Goal: Task Accomplishment & Management: Complete application form

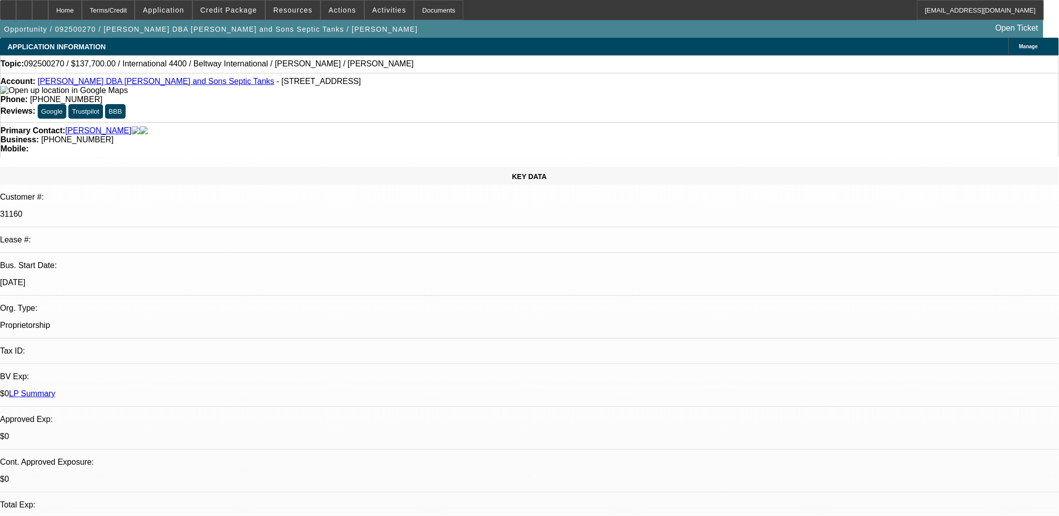
select select "0"
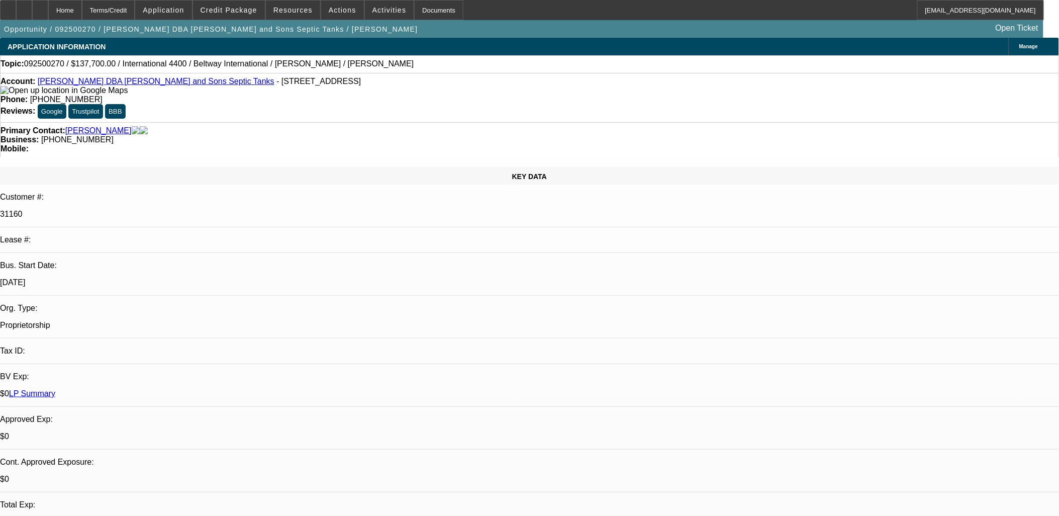
select select "0"
select select "1"
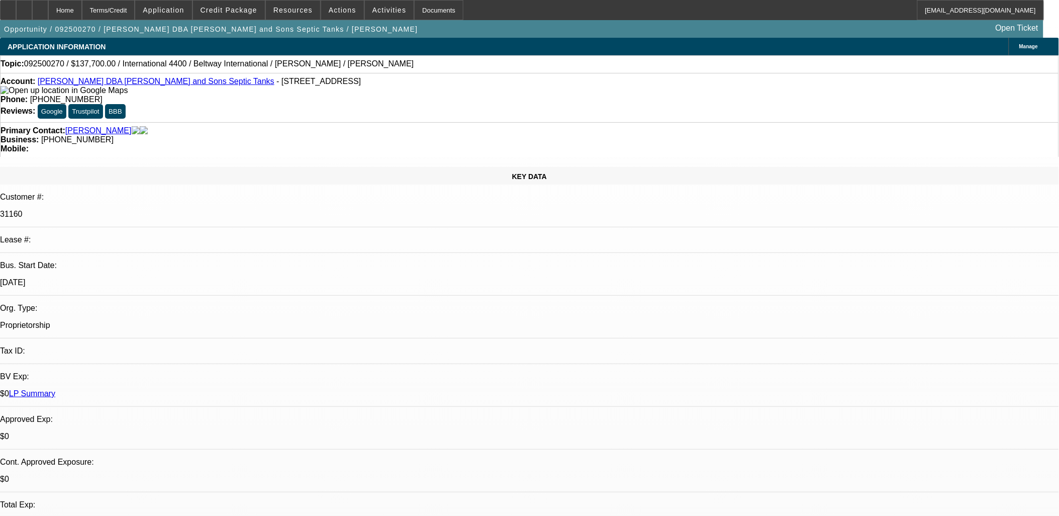
select select "3"
select select "6"
select select "1"
select select "3"
select select "6"
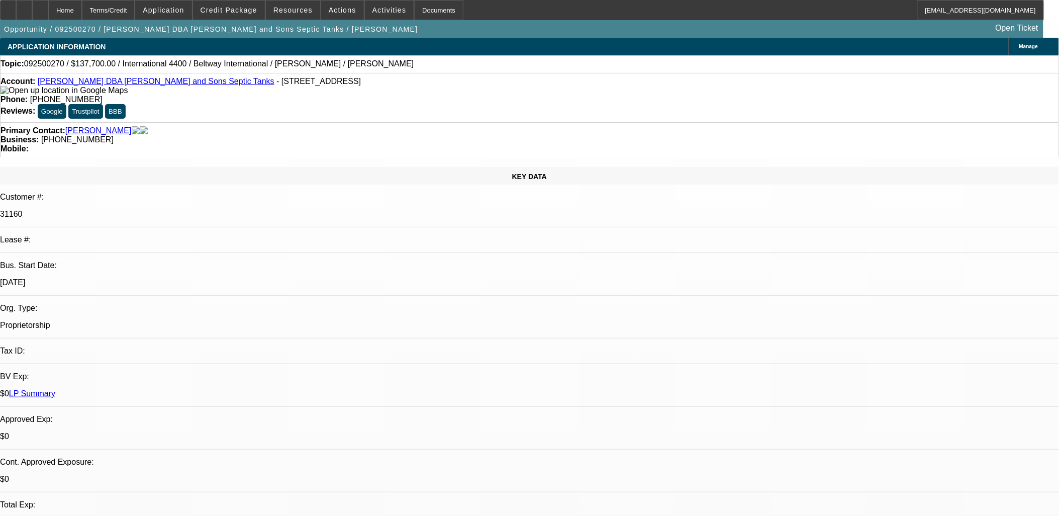
select select "1"
select select "2"
select select "6"
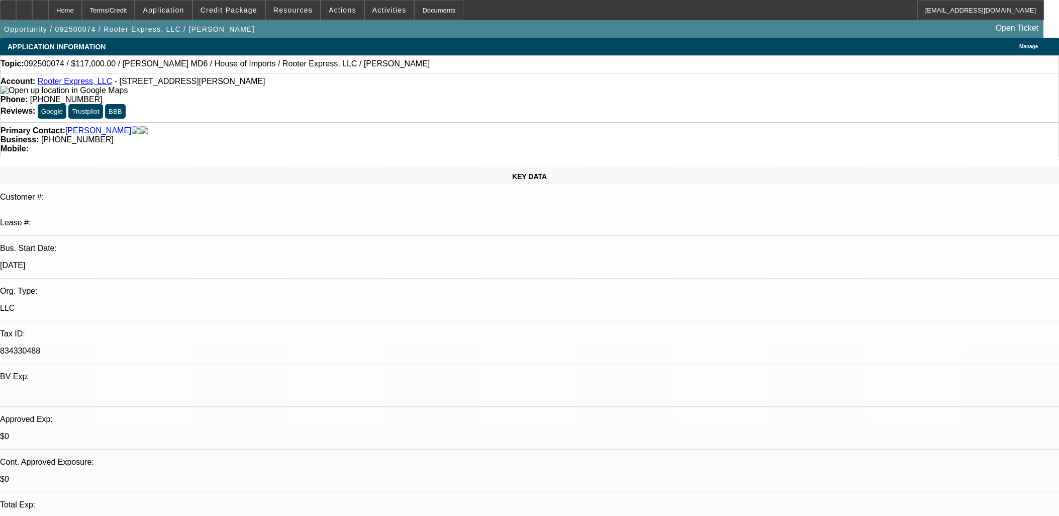
select select "0.1"
select select "0"
select select "2"
select select "0"
select select "6"
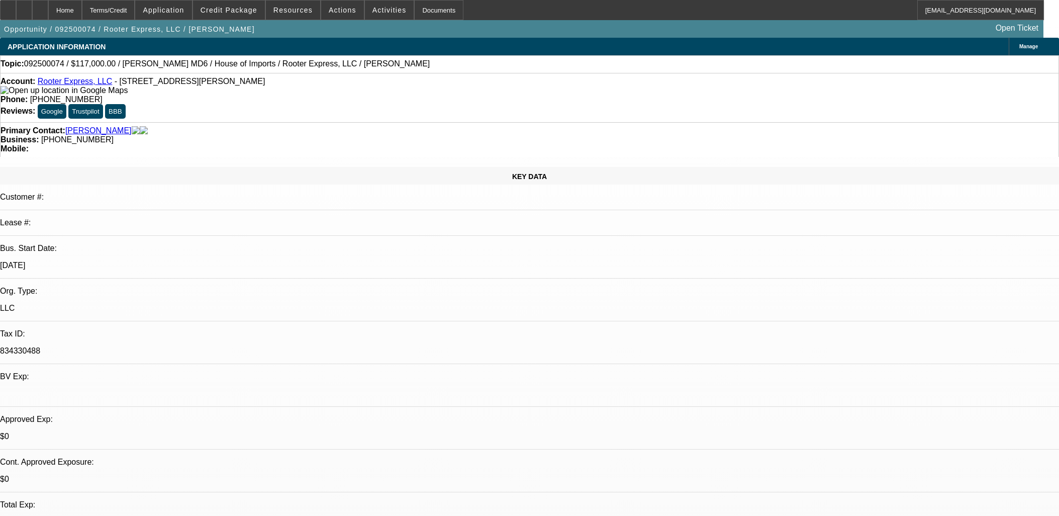
select select "0.1"
select select "0"
select select "2"
select select "0"
select select "6"
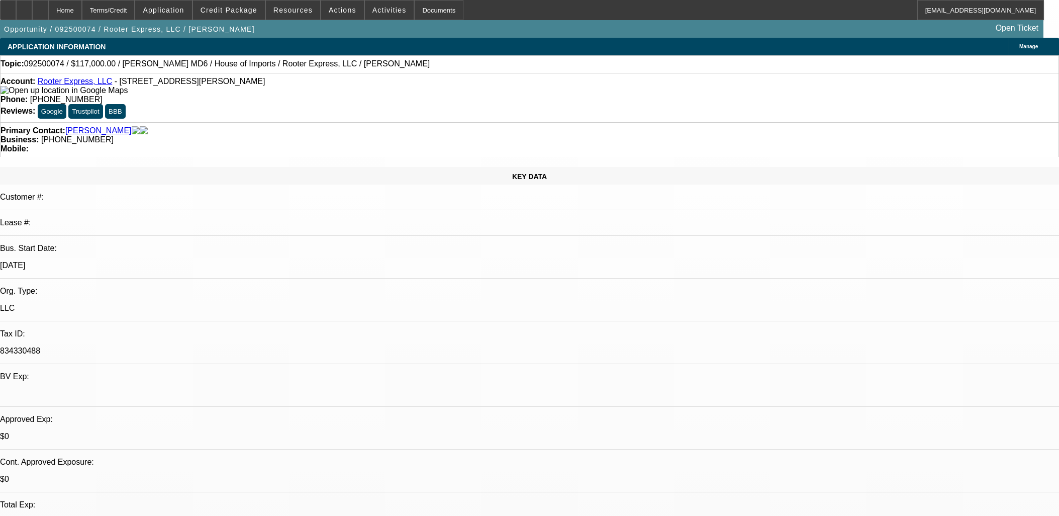
select select "0"
select select "3"
select select "0"
select select "6"
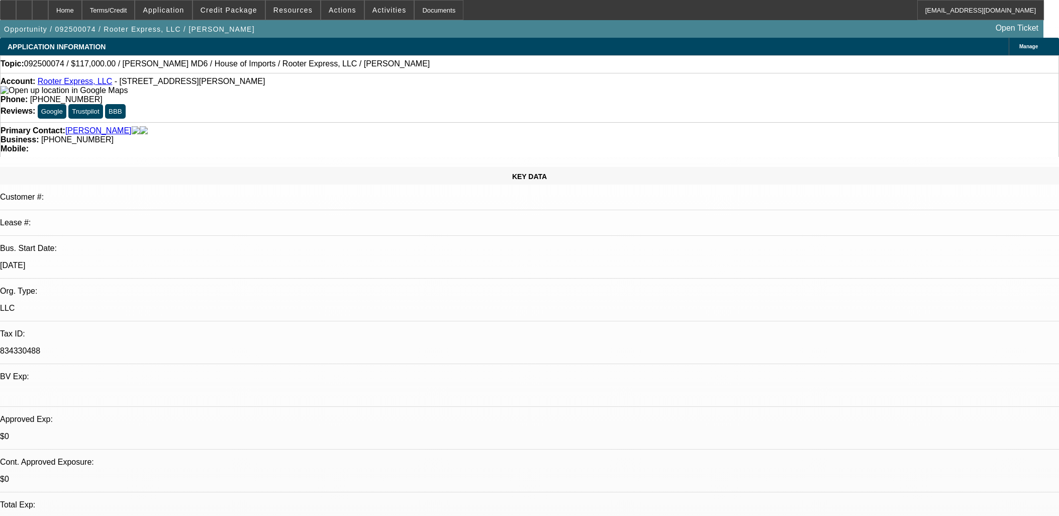
select select "0"
select select "2"
select select "0"
select select "6"
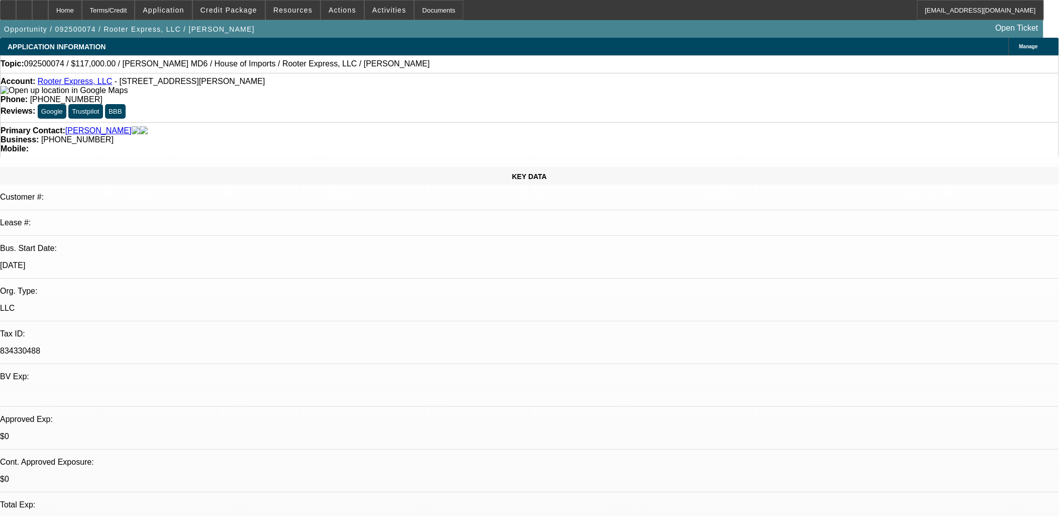
scroll to position [112, 0]
click at [48, 8] on div at bounding box center [40, 10] width 16 height 20
select select "0.1"
select select "0"
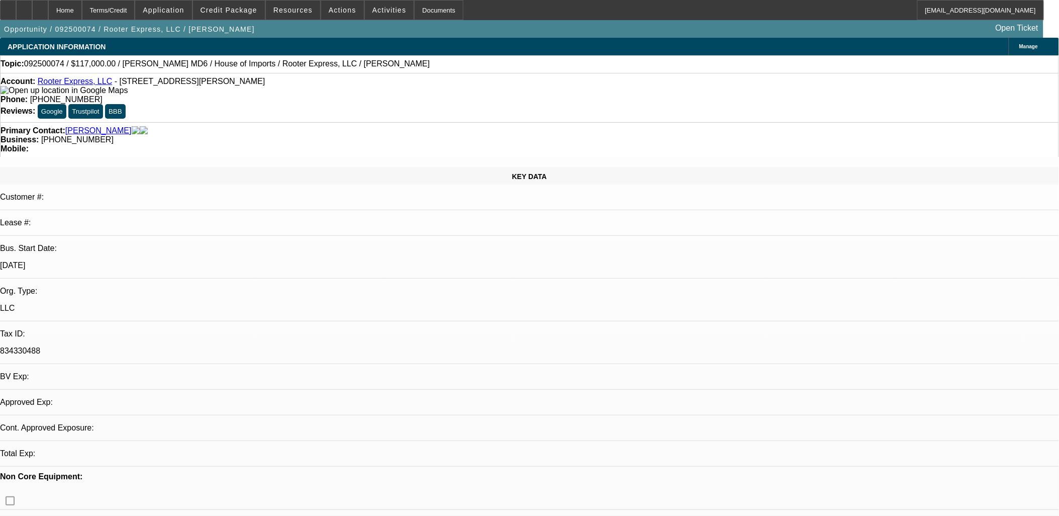
select select "0.1"
select select "0"
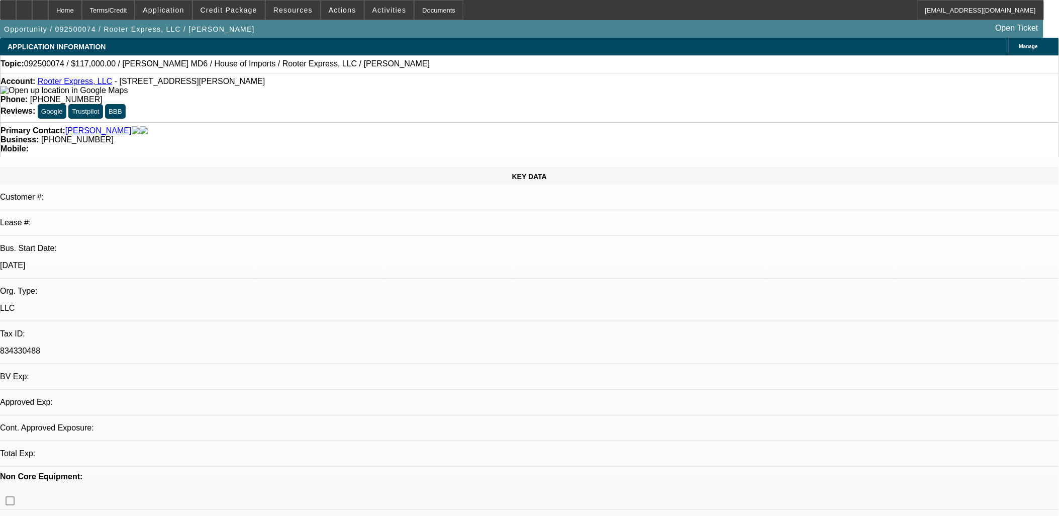
select select "0"
select select "1"
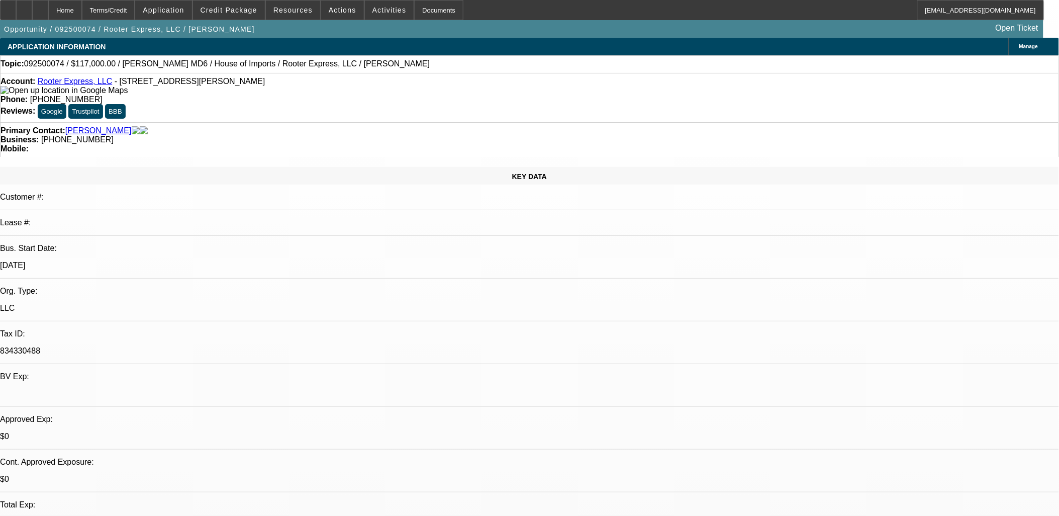
select select "2"
select select "6"
select select "1"
select select "2"
select select "6"
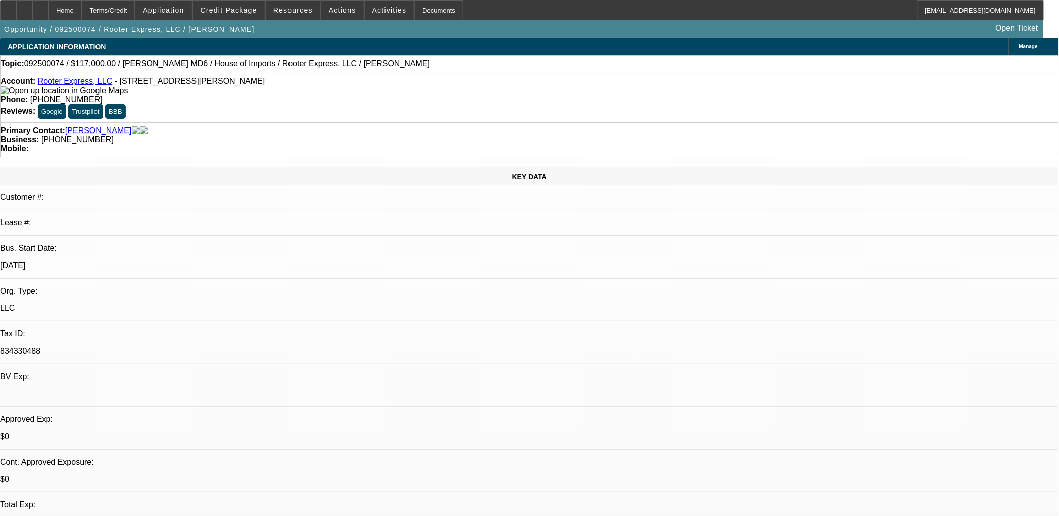
select select "1"
select select "3"
select select "6"
select select "1"
select select "2"
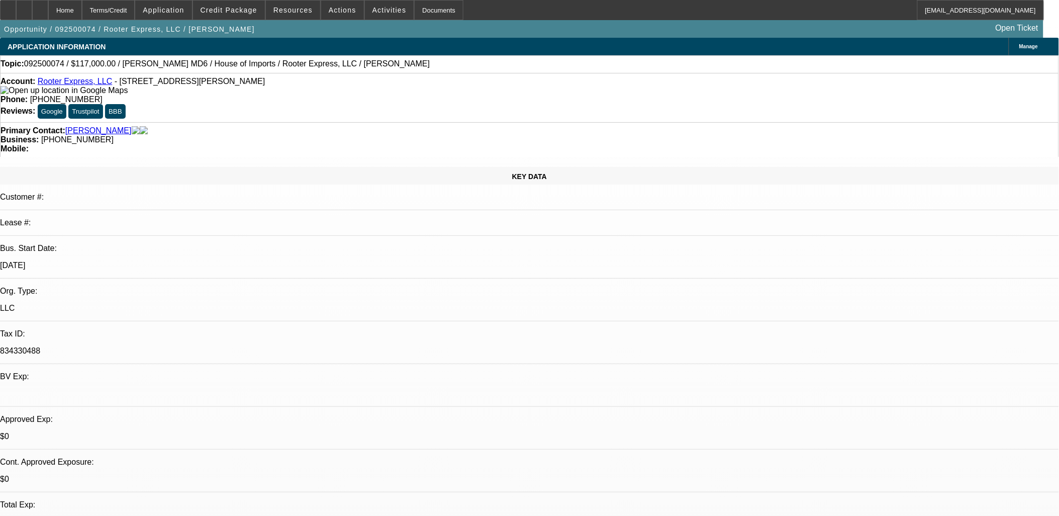
select select "6"
click at [48, 7] on div at bounding box center [40, 10] width 16 height 20
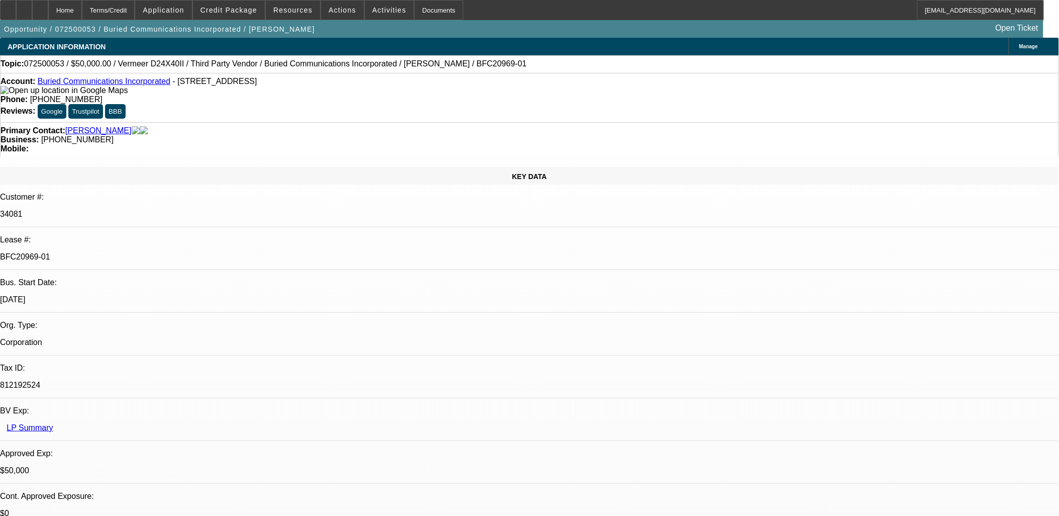
select select "0"
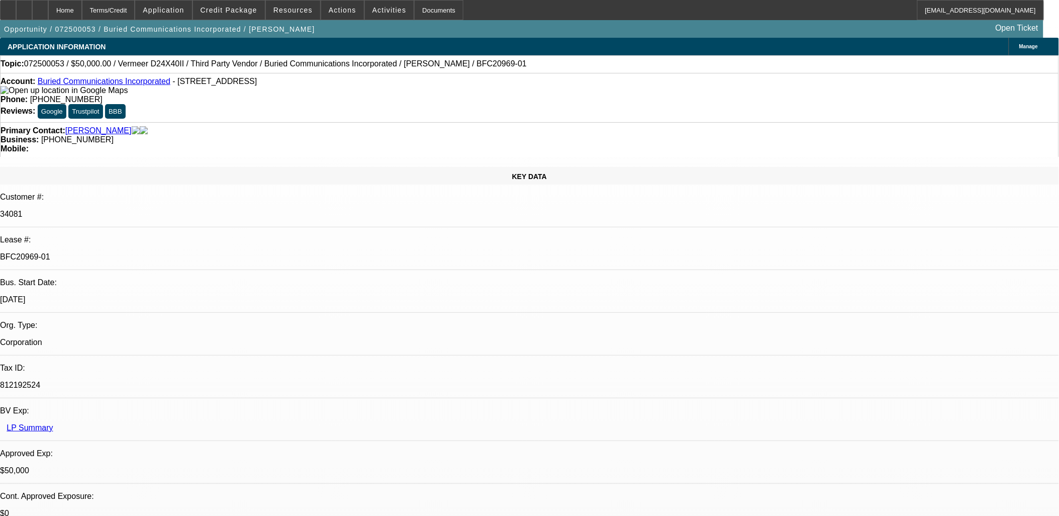
select select "0"
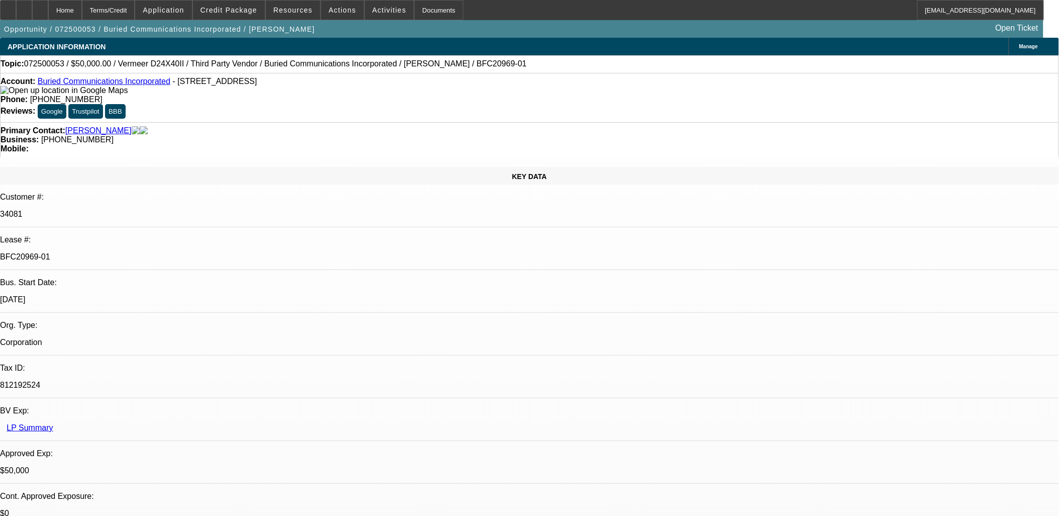
select select "0"
select select "1"
select select "3"
select select "6"
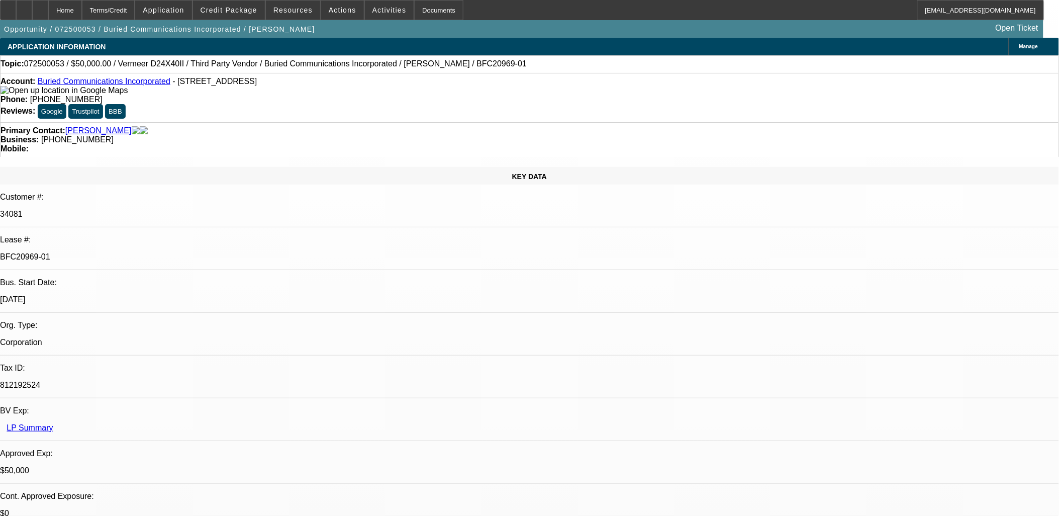
select select "1"
select select "3"
select select "6"
select select "1"
select select "3"
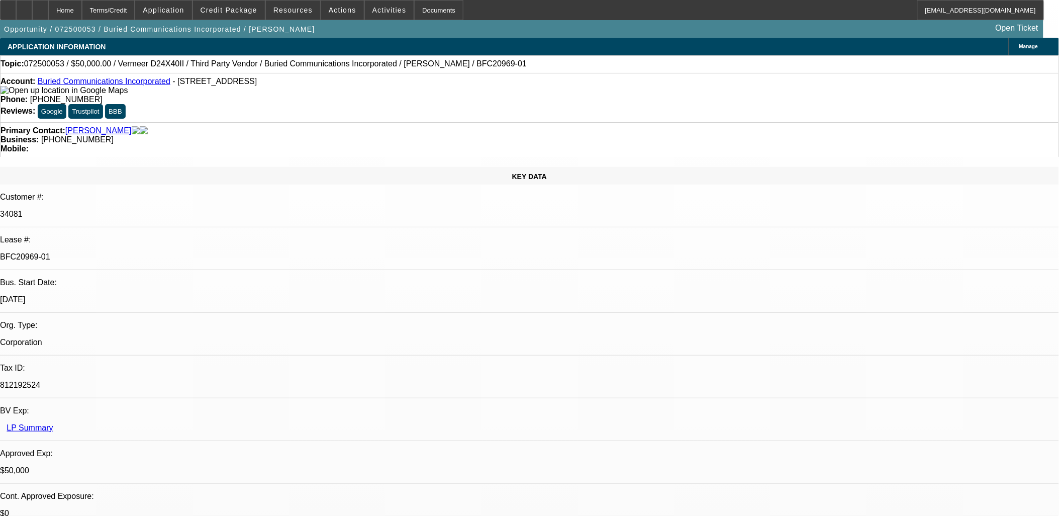
select select "6"
select select "1"
select select "3"
select select "6"
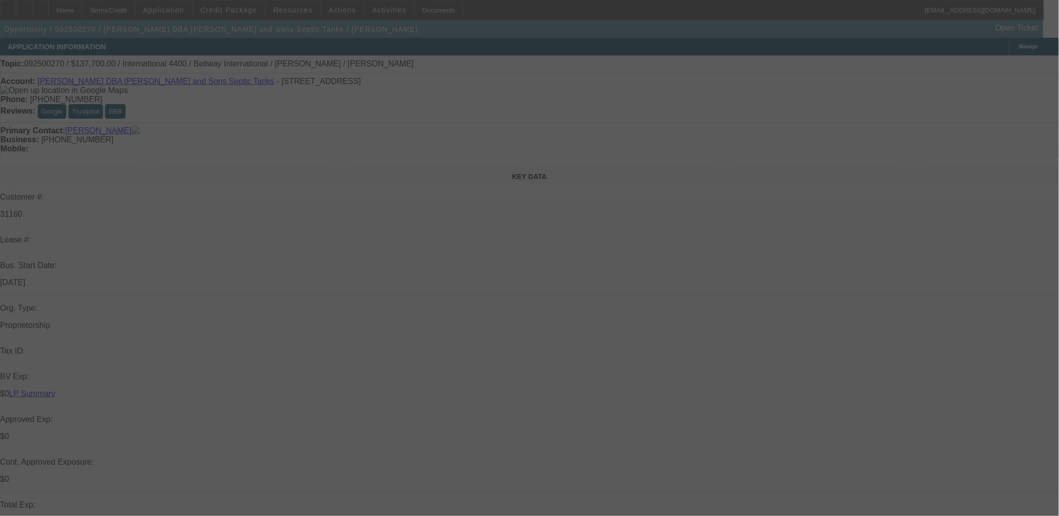
select select "0"
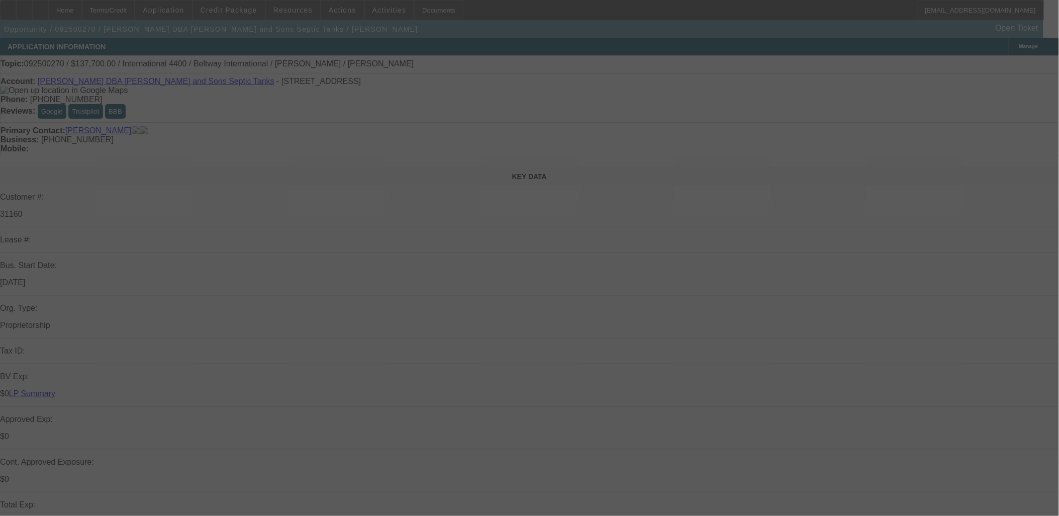
select select "0"
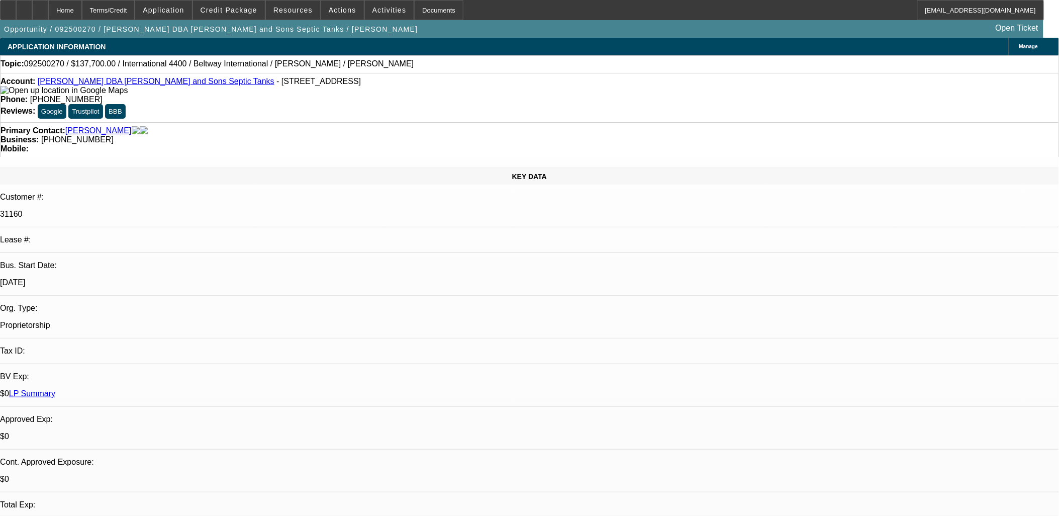
select select "1"
select select "3"
select select "6"
select select "1"
select select "3"
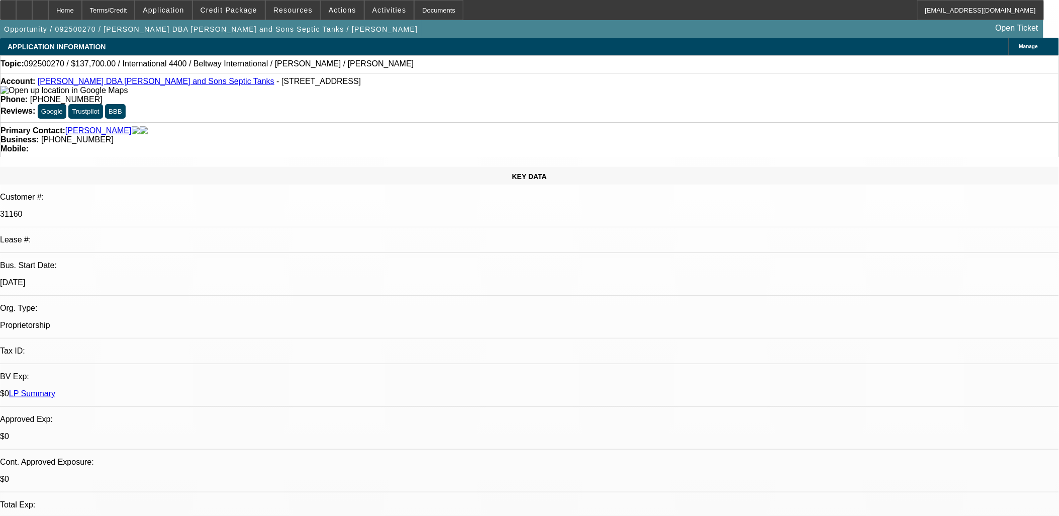
select select "6"
select select "1"
select select "2"
select select "6"
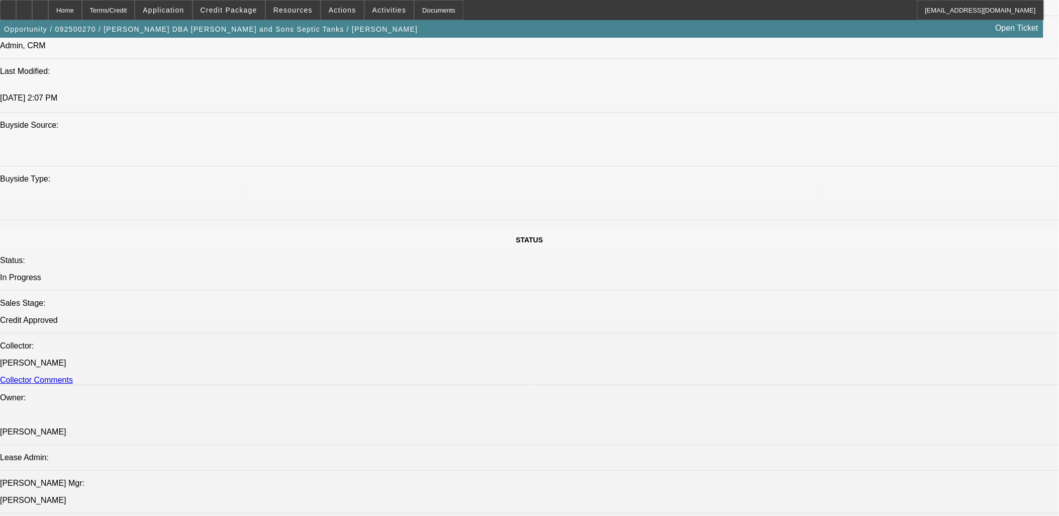
scroll to position [1340, 0]
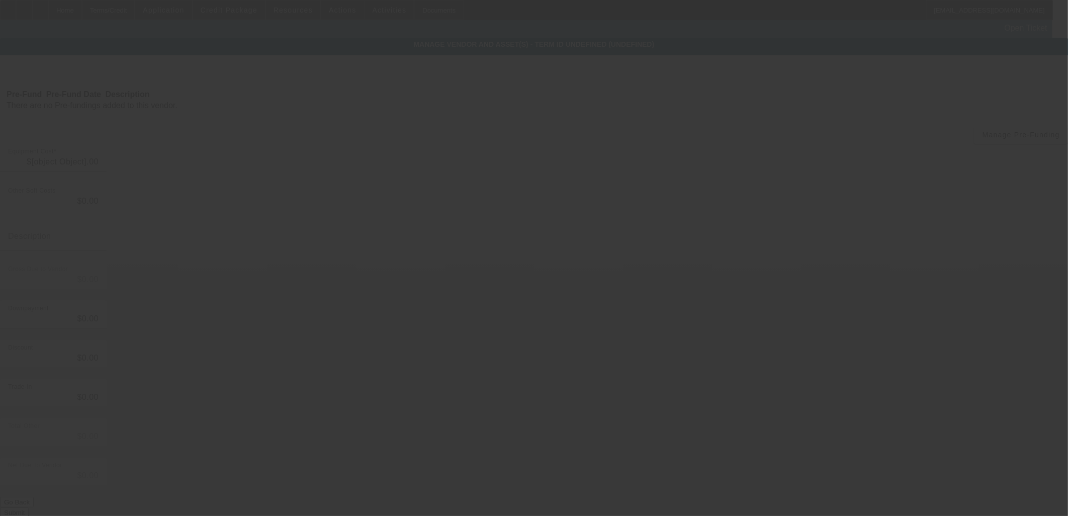
type input "$137,700.00"
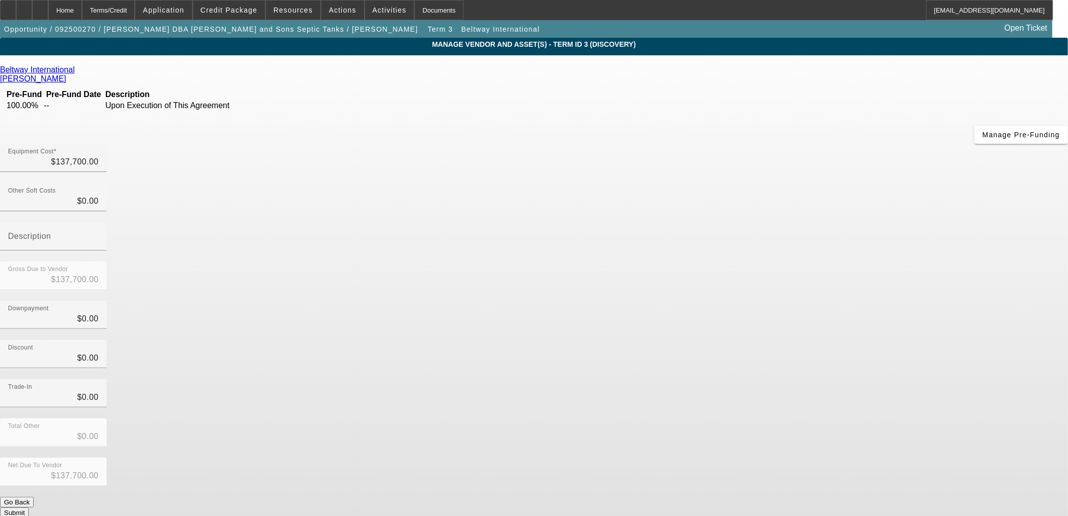
click at [75, 71] on link "Beltway International" at bounding box center [37, 69] width 75 height 9
click at [82, 8] on div "Home" at bounding box center [65, 10] width 34 height 20
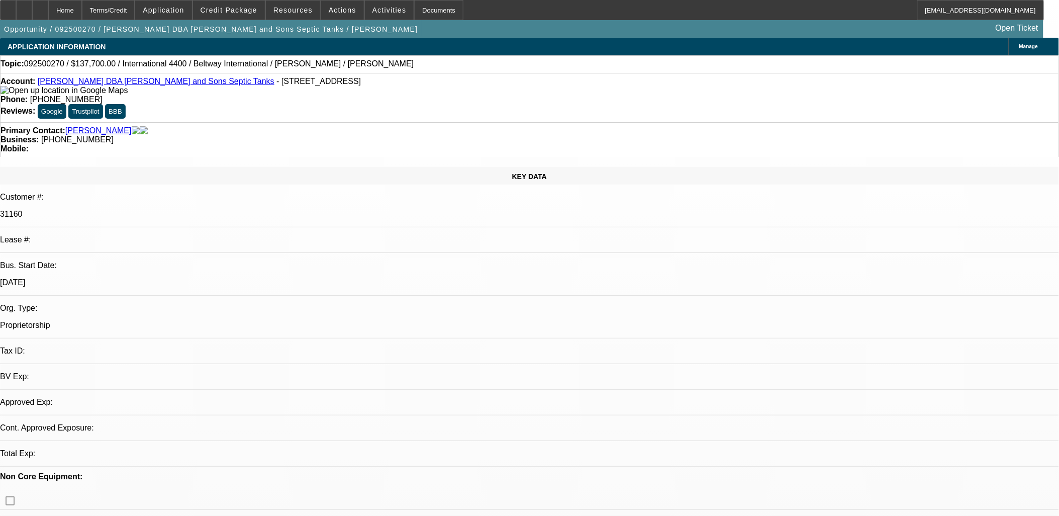
select select "0"
select select "3"
select select "0"
select select "6"
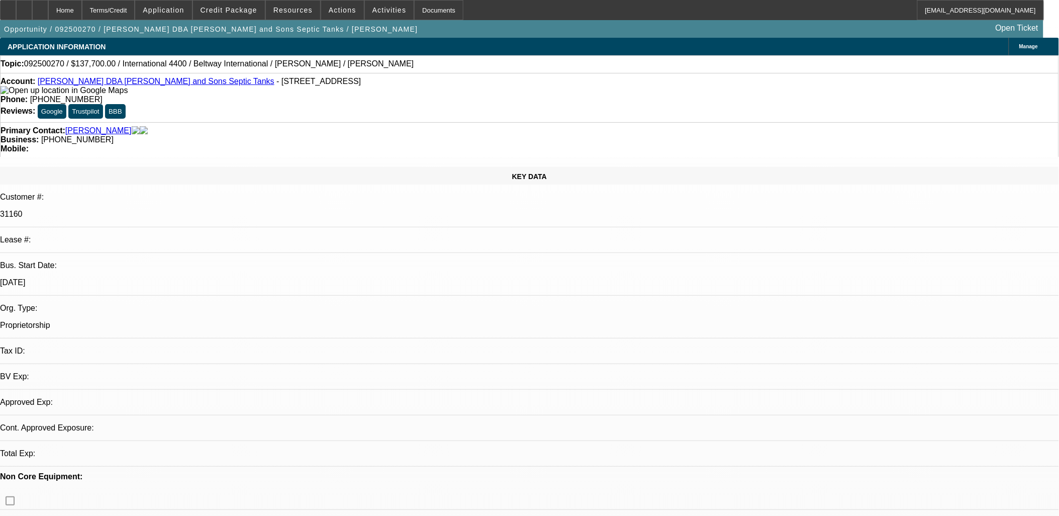
select select "0"
select select "3"
select select "0"
select select "6"
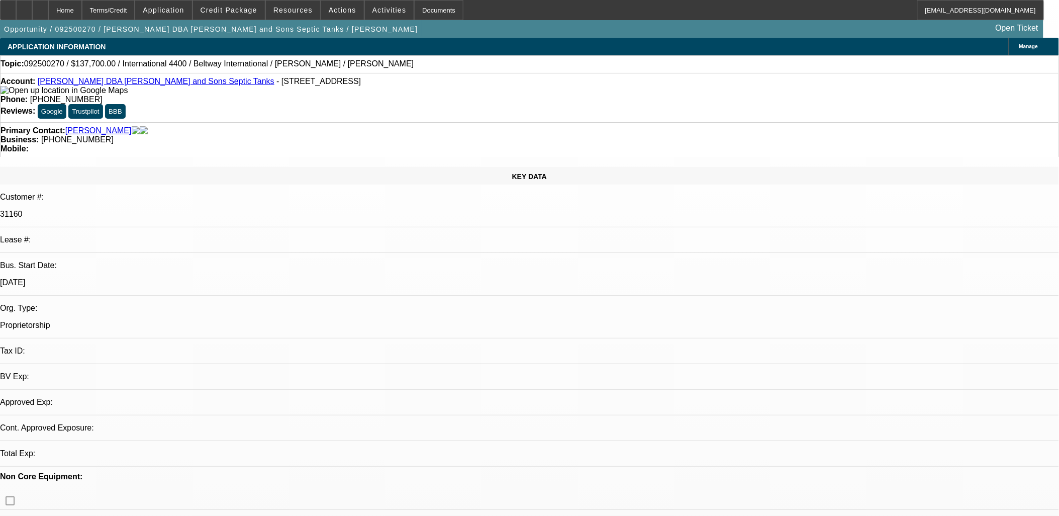
select select "0"
select select "2"
select select "0"
select select "6"
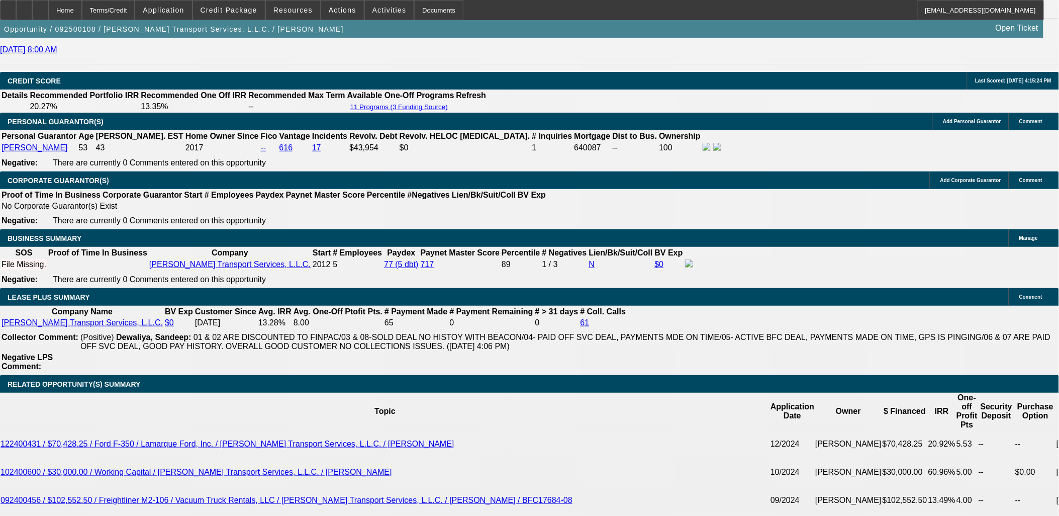
select select "0"
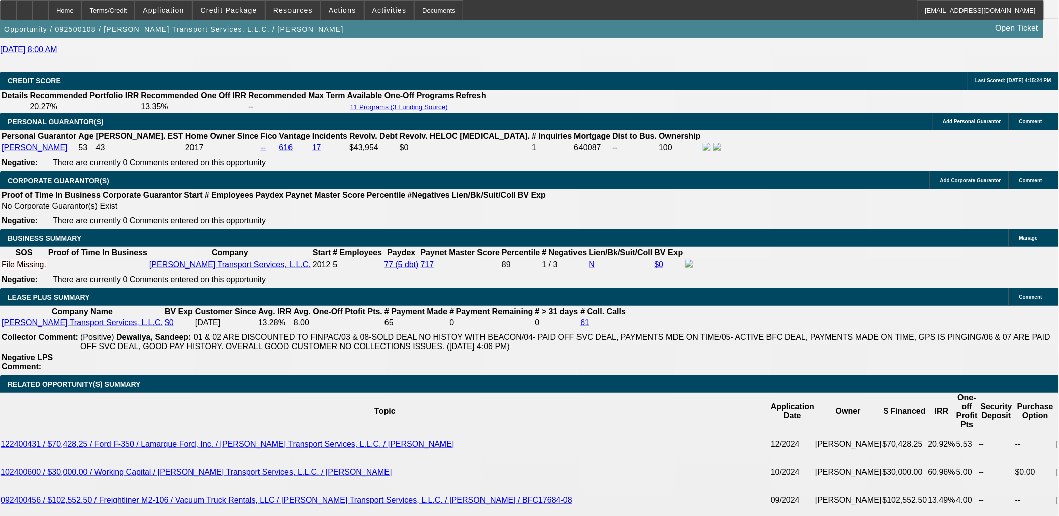
select select "0"
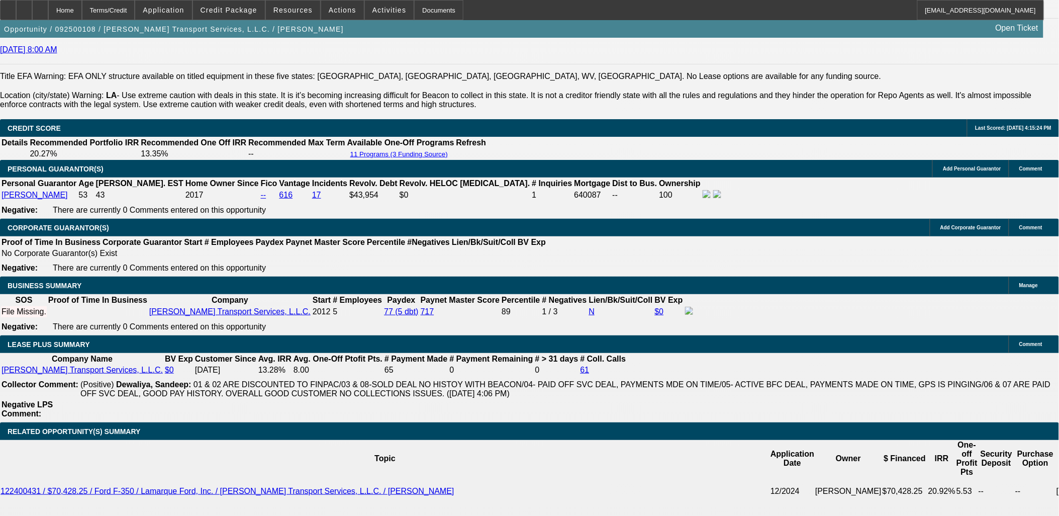
scroll to position [1711, 0]
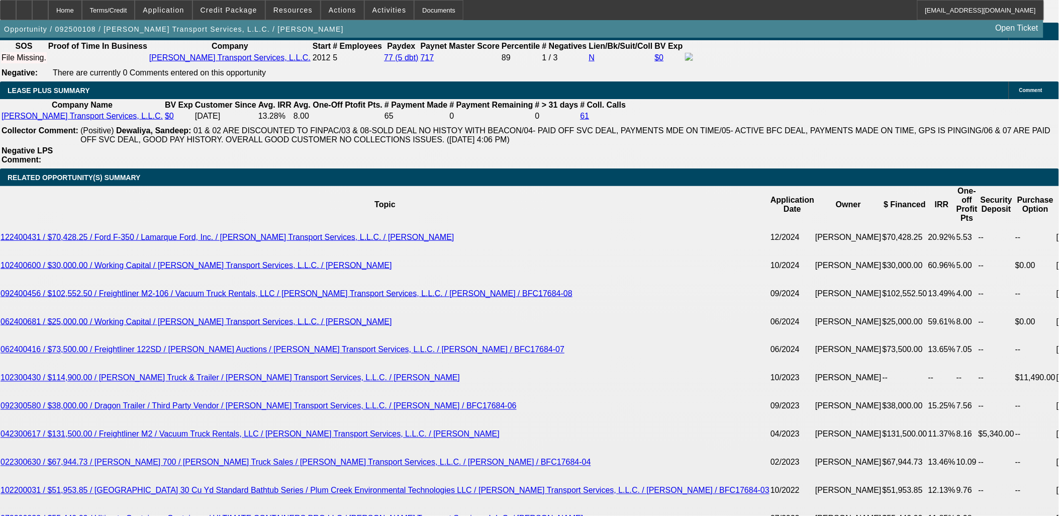
select select "1"
select select "3"
select select "6"
select select "1"
select select "3"
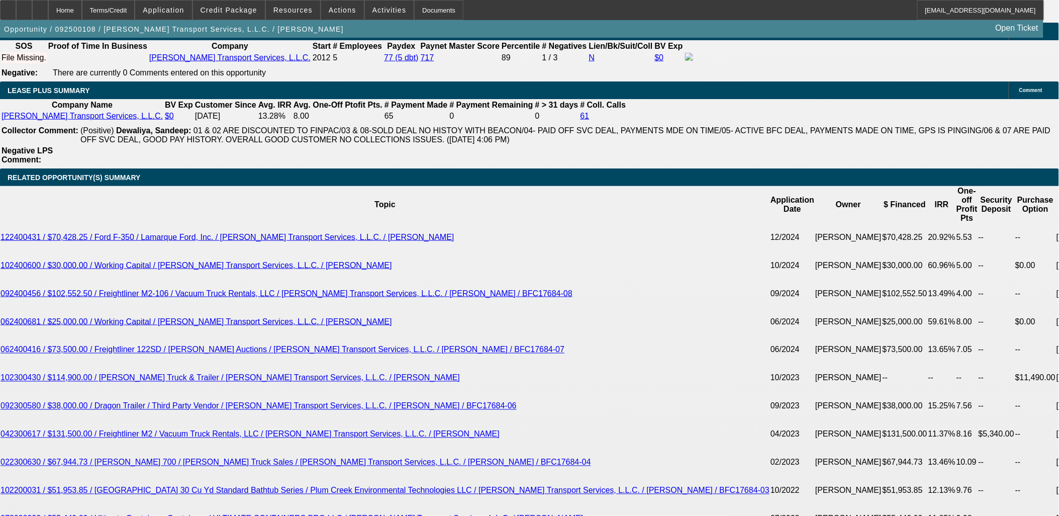
select select "6"
select select "1"
select select "2"
select select "6"
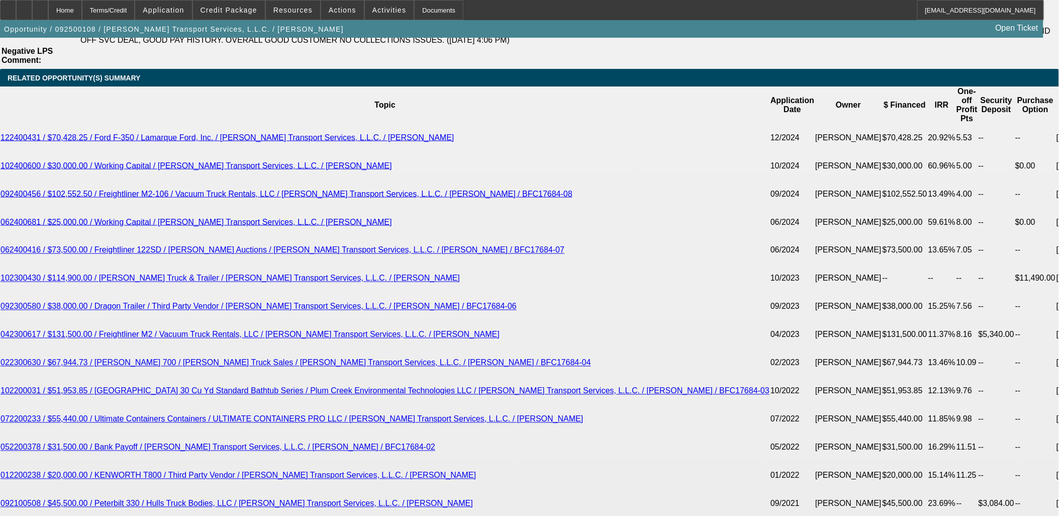
scroll to position [1823, 0]
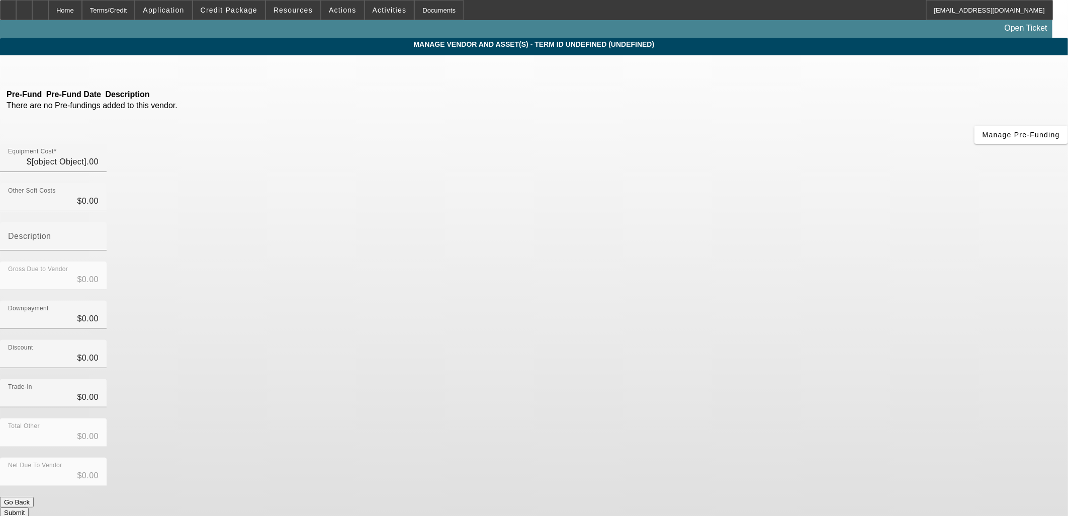
type input "$36,000.00"
type input "$2,880.00"
type input "$38,880.00"
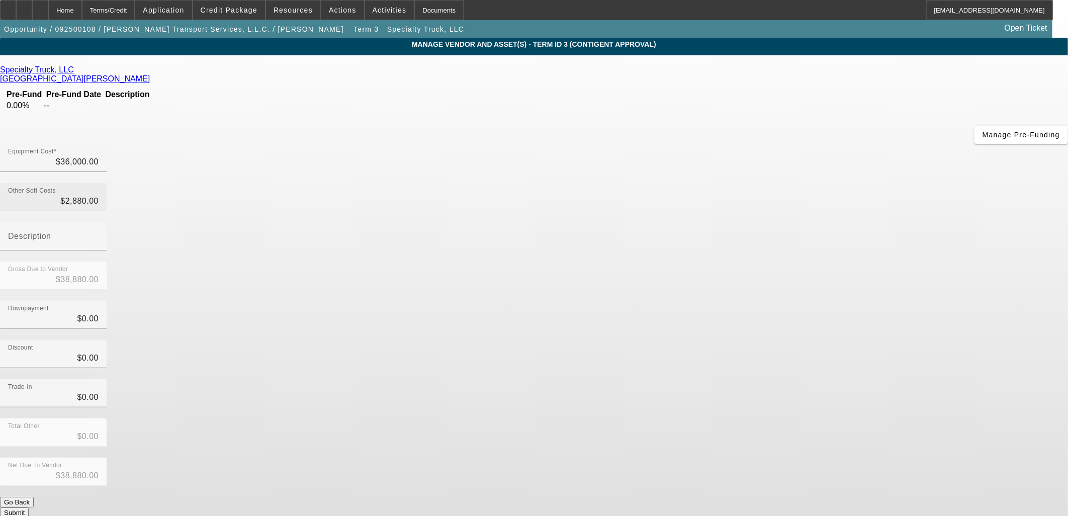
click at [99, 183] on div "Other Soft Costs $2,880.00" at bounding box center [53, 197] width 91 height 28
click at [99, 195] on input "2880" at bounding box center [53, 201] width 91 height 12
type input "0"
type input "$36,000.00"
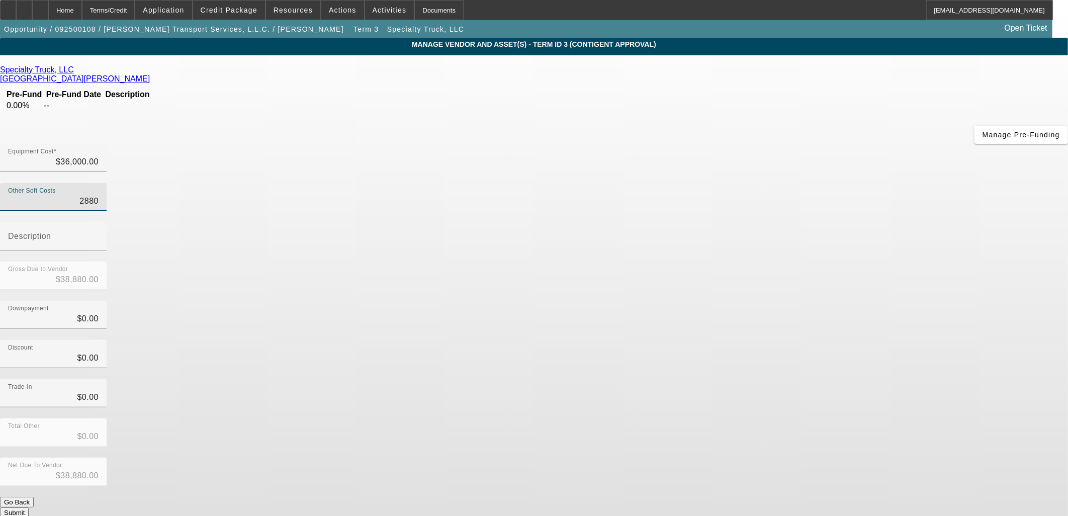
type input "$36,000.00"
type input "$0.00"
click at [776, 340] on div "Discount $0.00" at bounding box center [534, 359] width 1068 height 39
click at [29, 507] on button "Submit" at bounding box center [14, 512] width 29 height 11
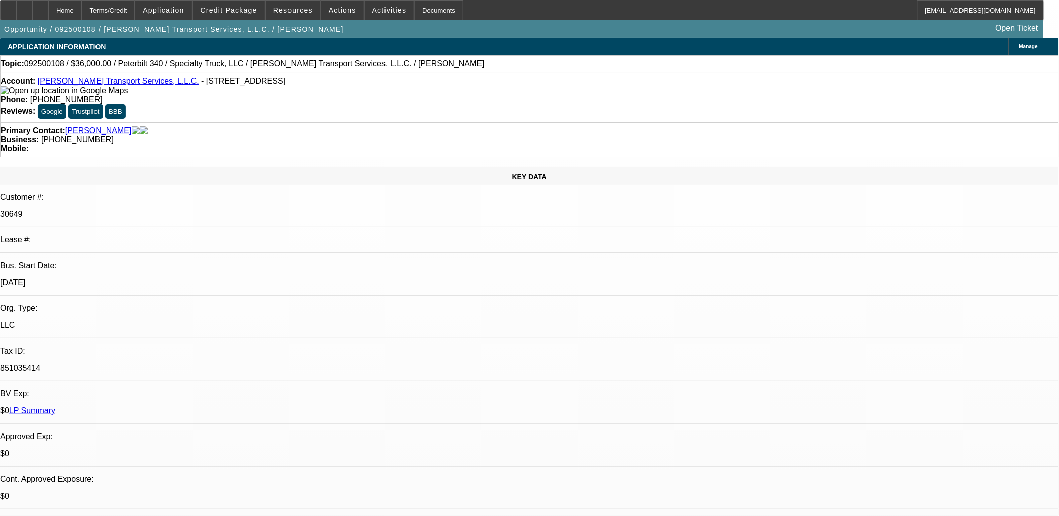
select select "0"
select select "3"
select select "0"
select select "6"
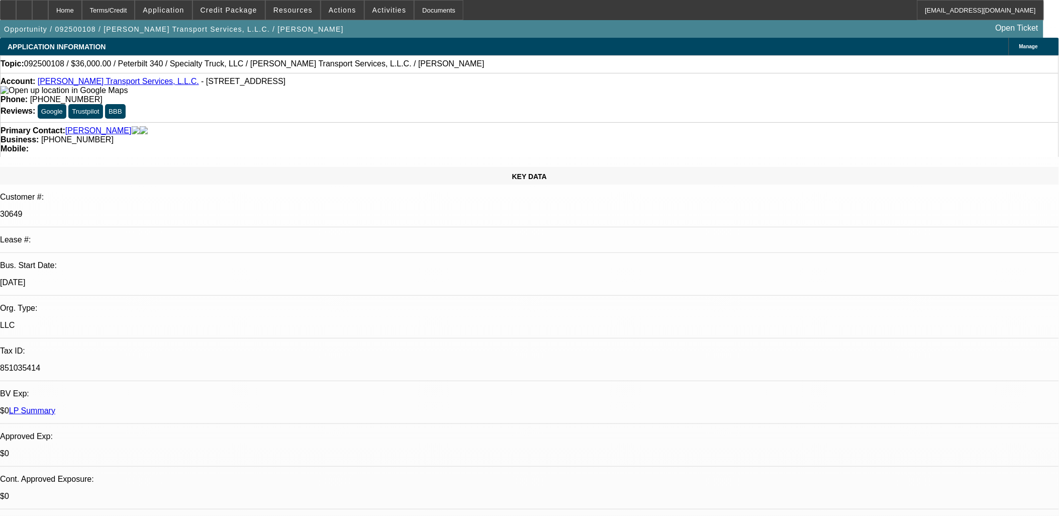
select select "0"
select select "3"
select select "0"
select select "6"
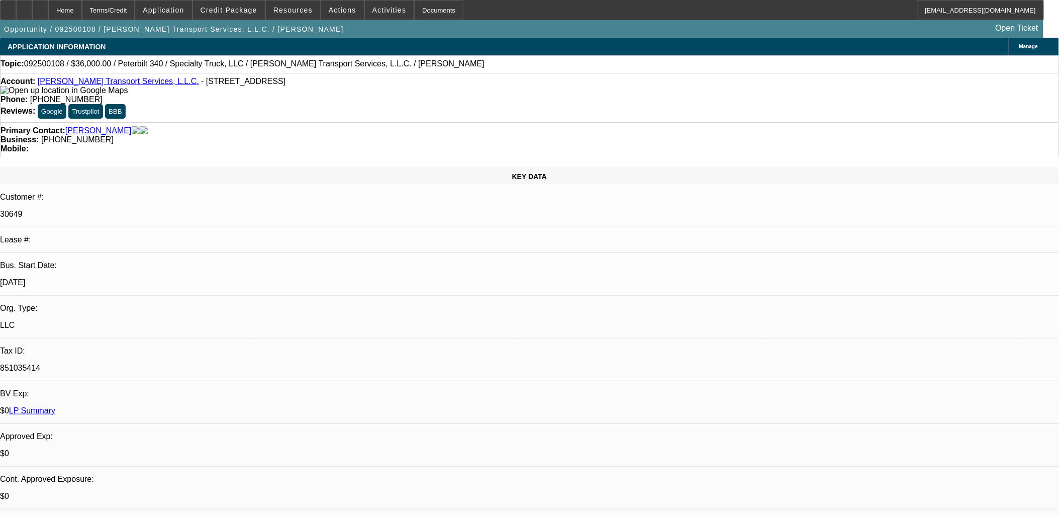
select select "0"
select select "2"
select select "0"
select select "6"
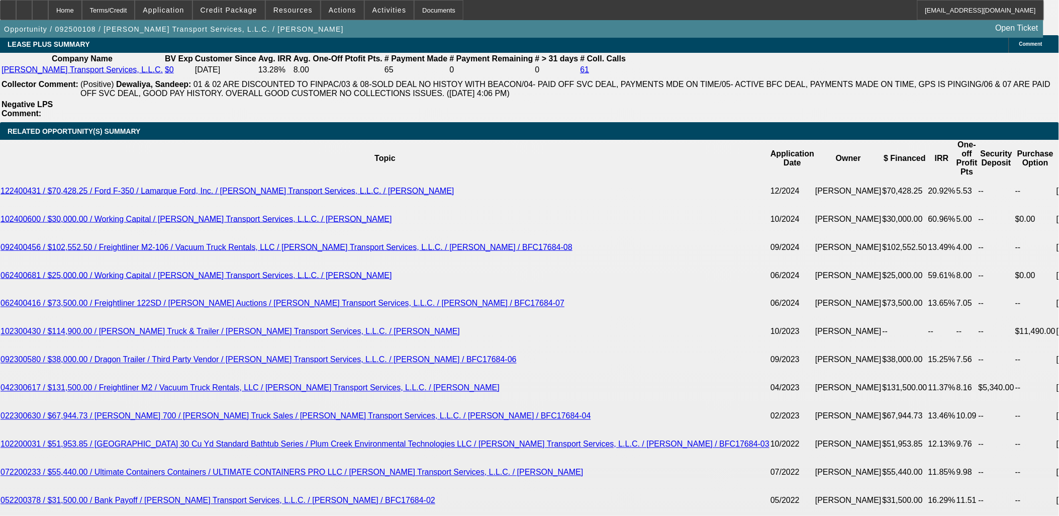
scroll to position [1843, 0]
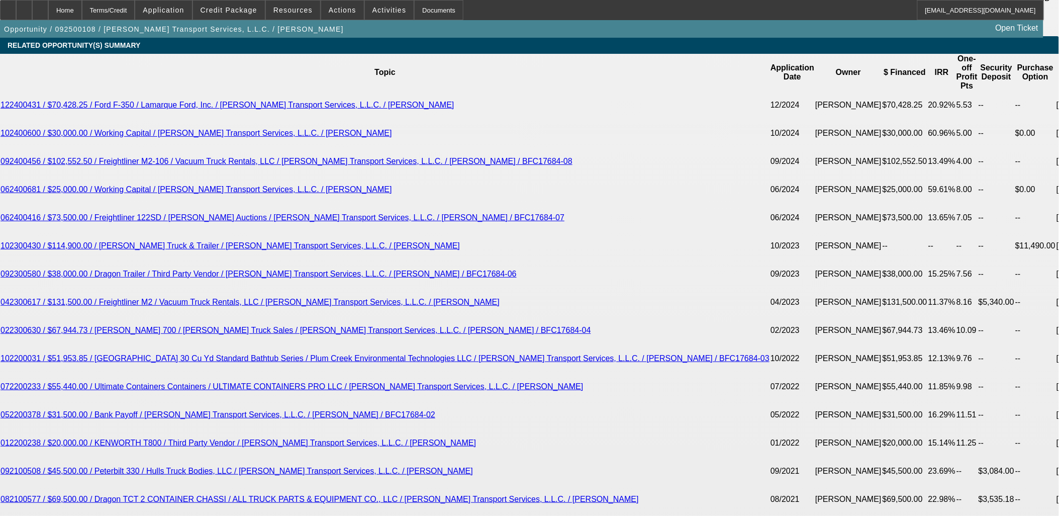
type input "132"
type input "UNKNOWN"
type input "1329"
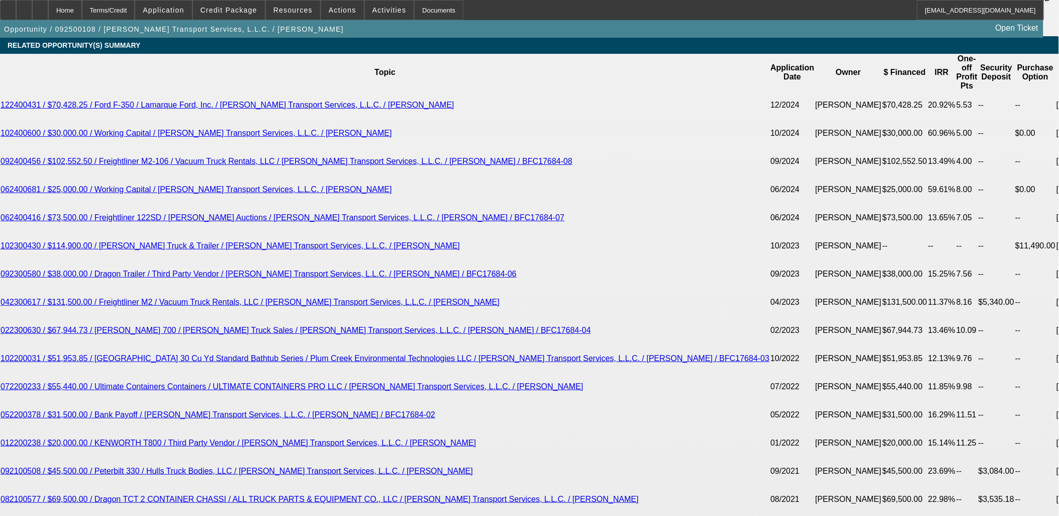
type input "19.5"
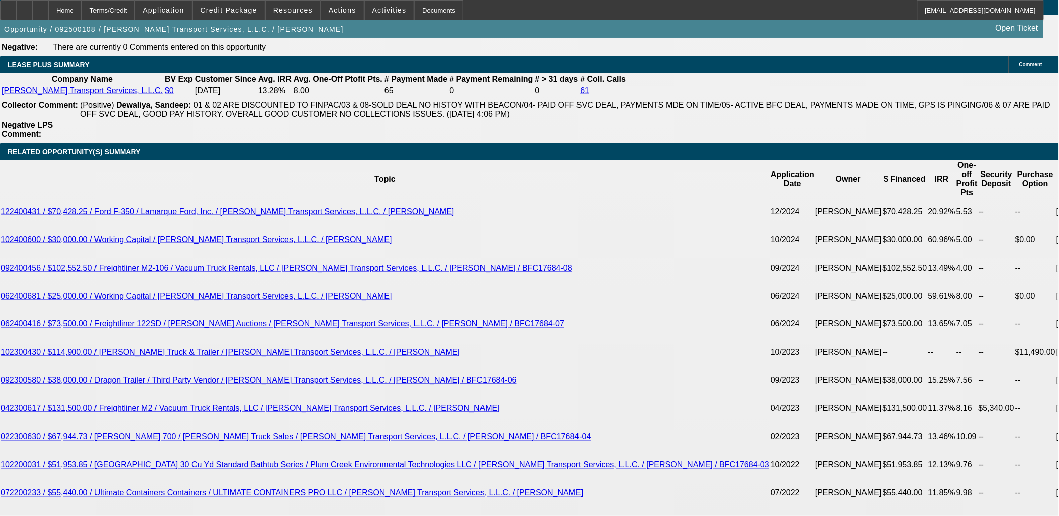
scroll to position [1732, 0]
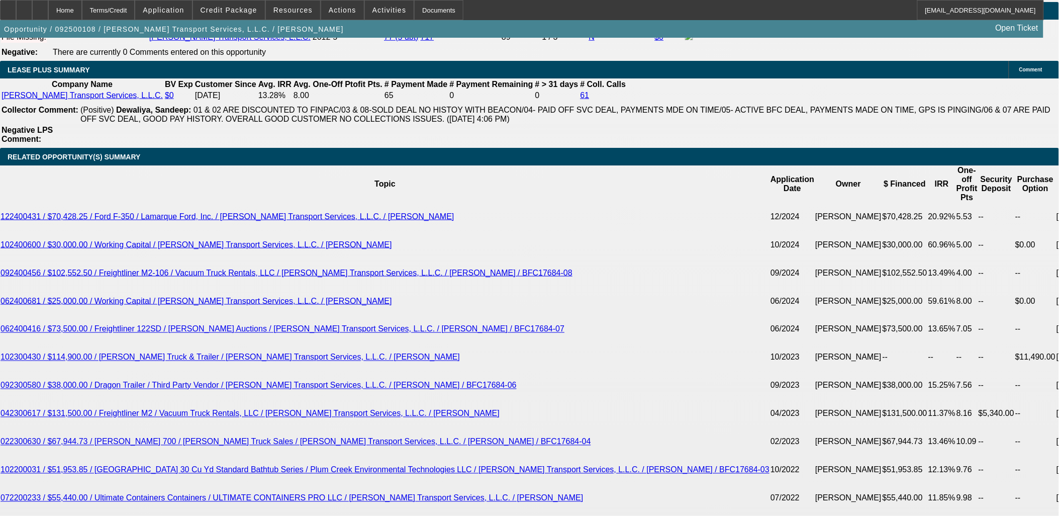
type input "$1,329.00"
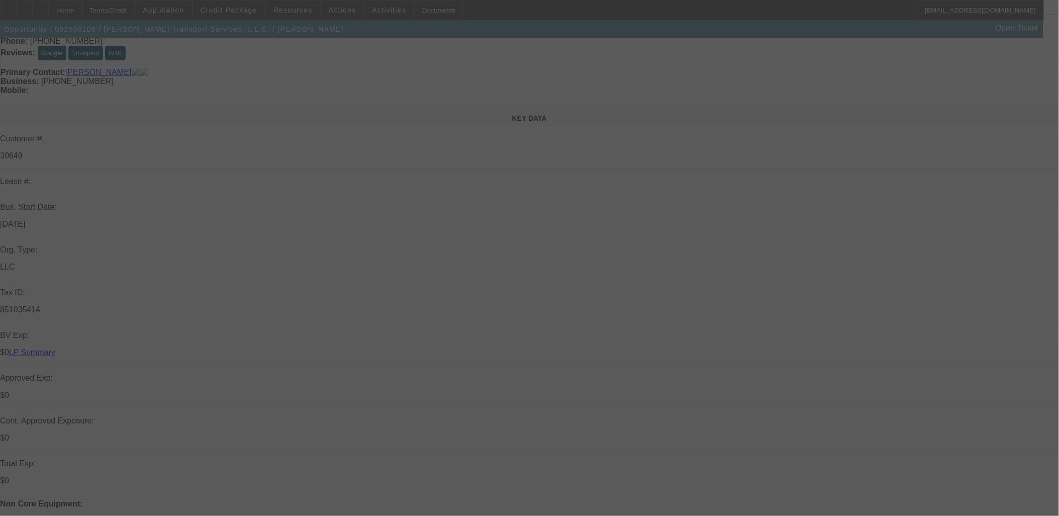
scroll to position [112, 0]
select select "0"
select select "3"
select select "0"
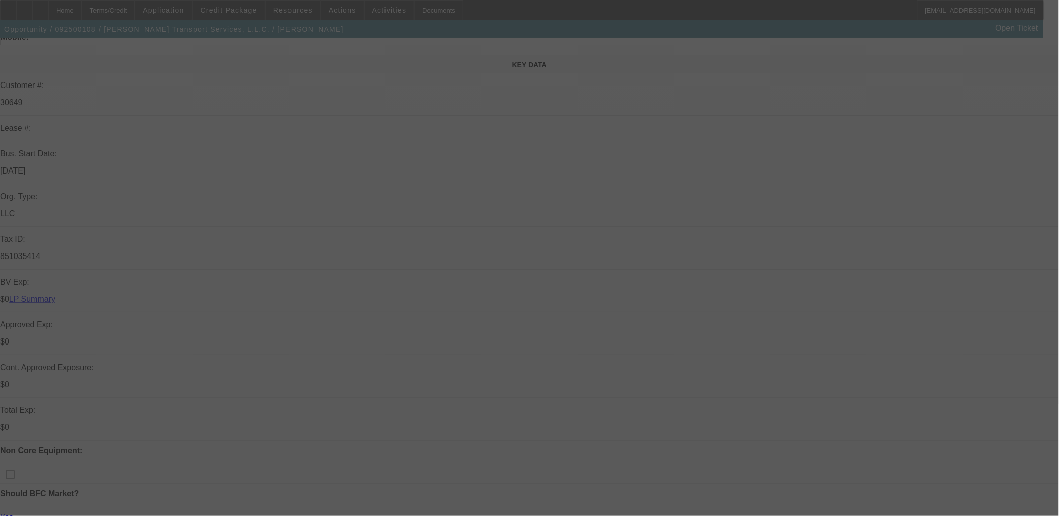
select select "6"
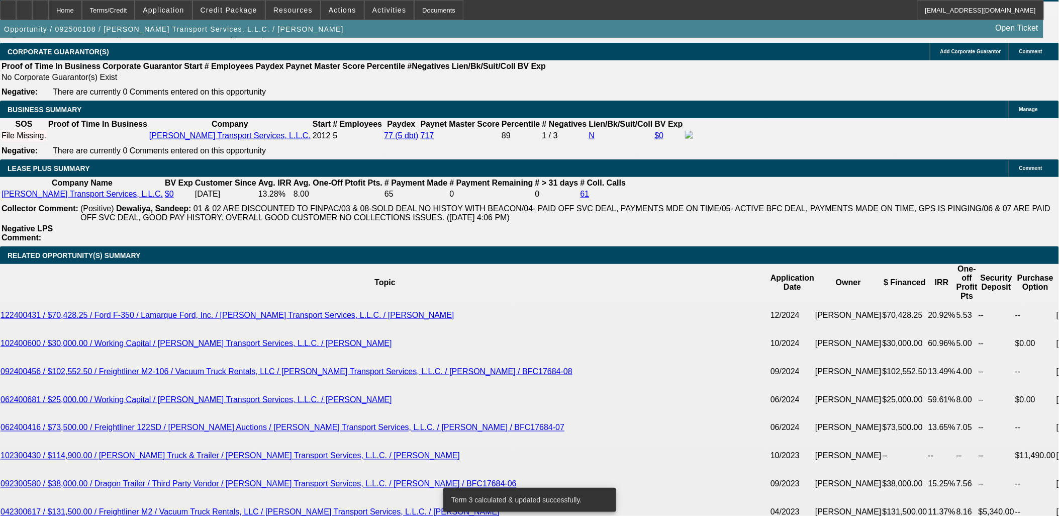
scroll to position [1843, 0]
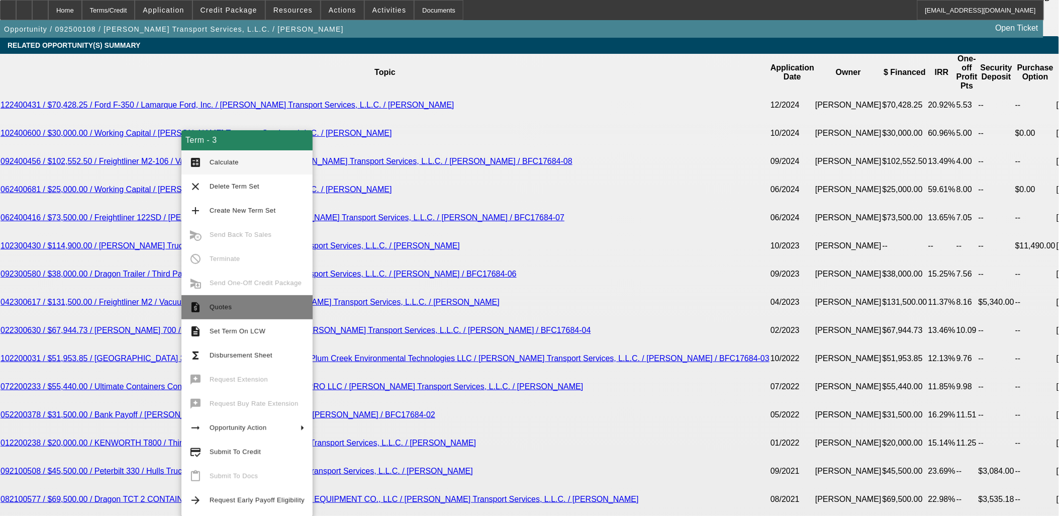
click at [204, 307] on button "request_quote Quotes" at bounding box center [247, 307] width 131 height 24
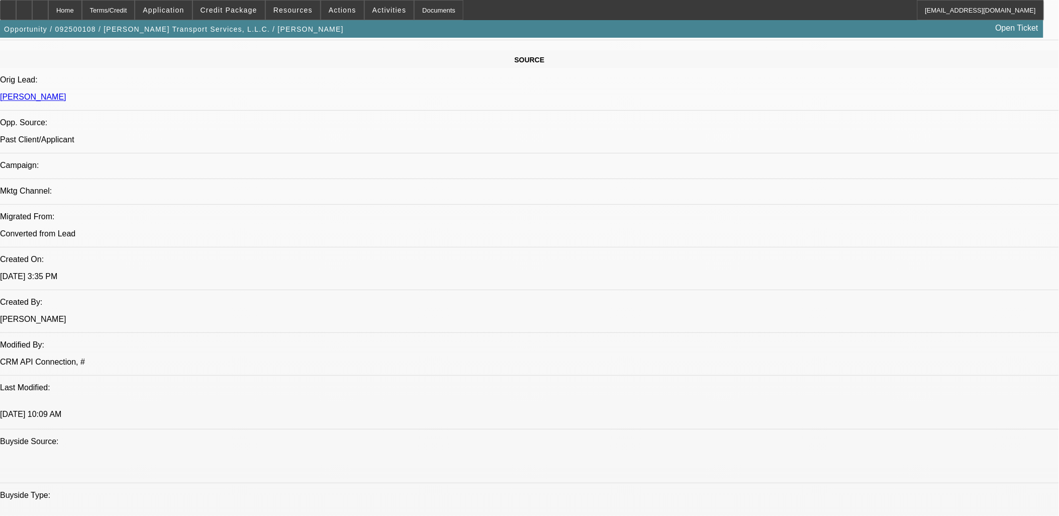
scroll to position [614, 0]
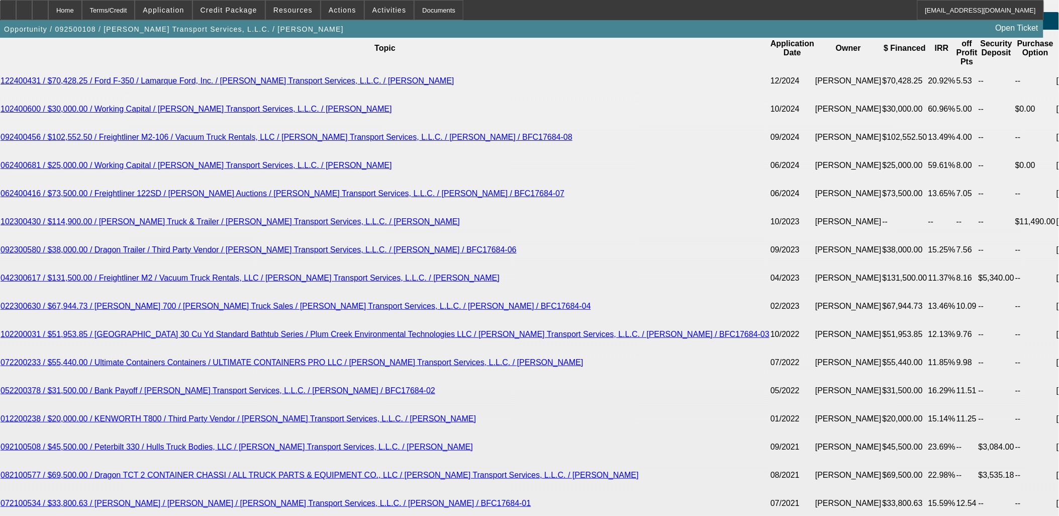
scroll to position [1732, 0]
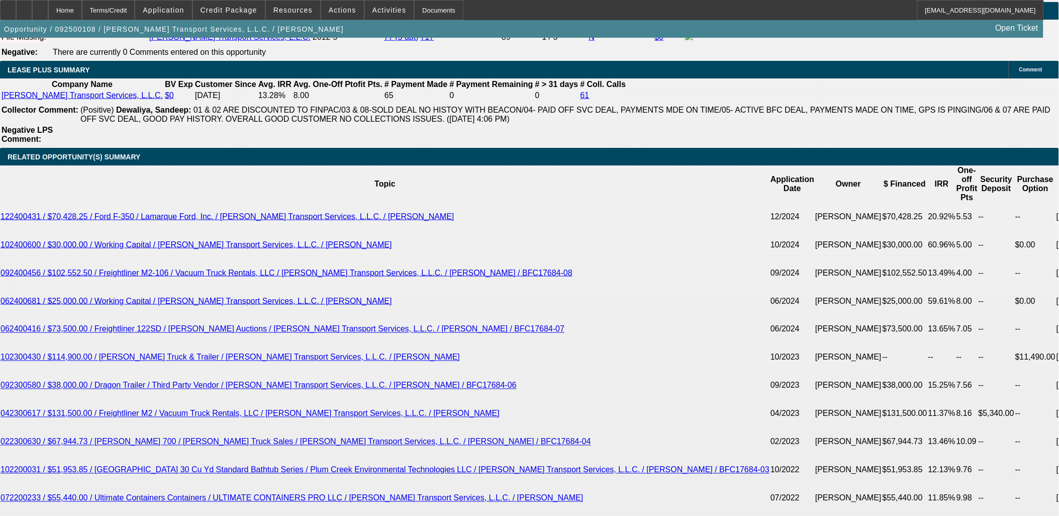
click at [229, 17] on span at bounding box center [229, 10] width 72 height 24
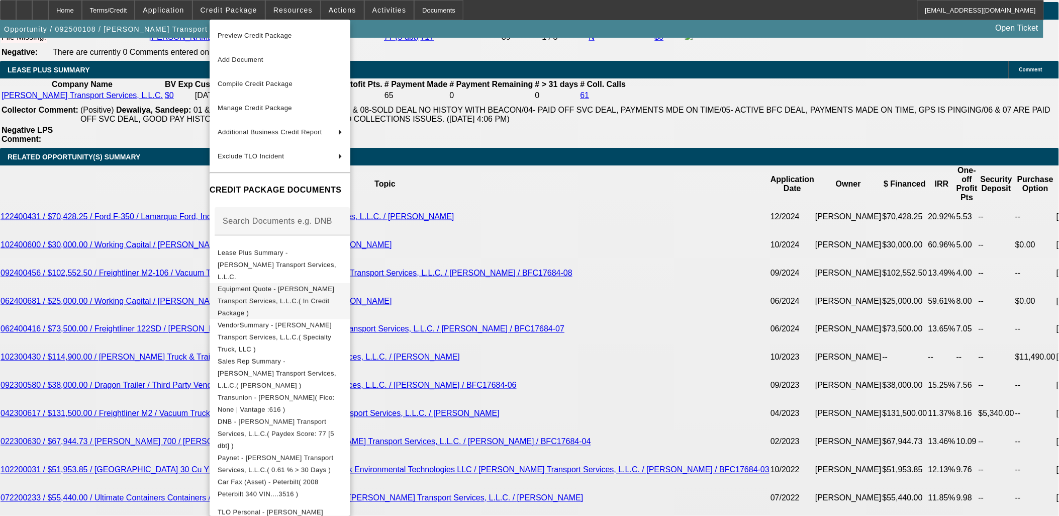
click at [279, 284] on span "Equipment Quote - Pettry Transport Services, L.L.C.( In Credit Package )" at bounding box center [280, 301] width 125 height 36
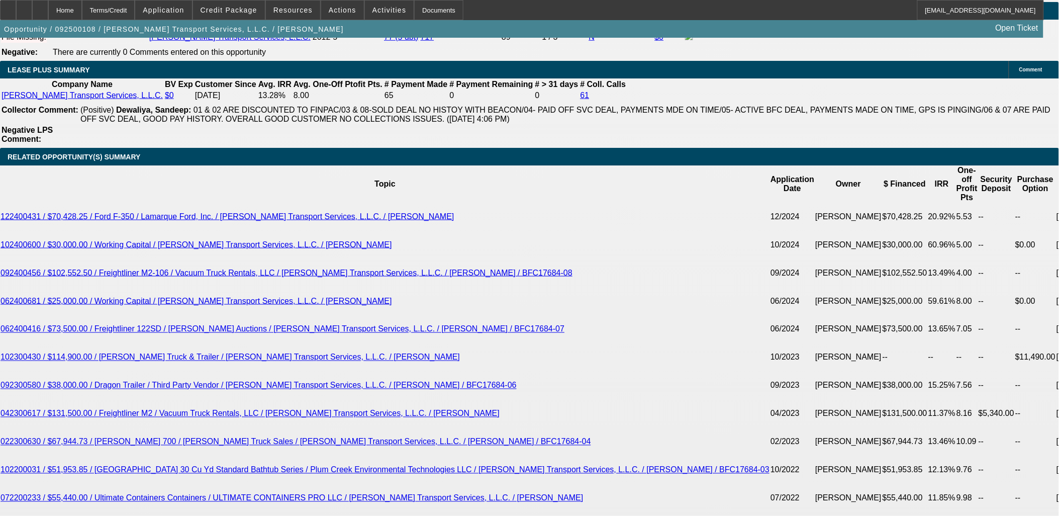
click at [32, 8] on div at bounding box center [24, 10] width 16 height 20
click at [231, 8] on span "Credit Package" at bounding box center [229, 10] width 57 height 8
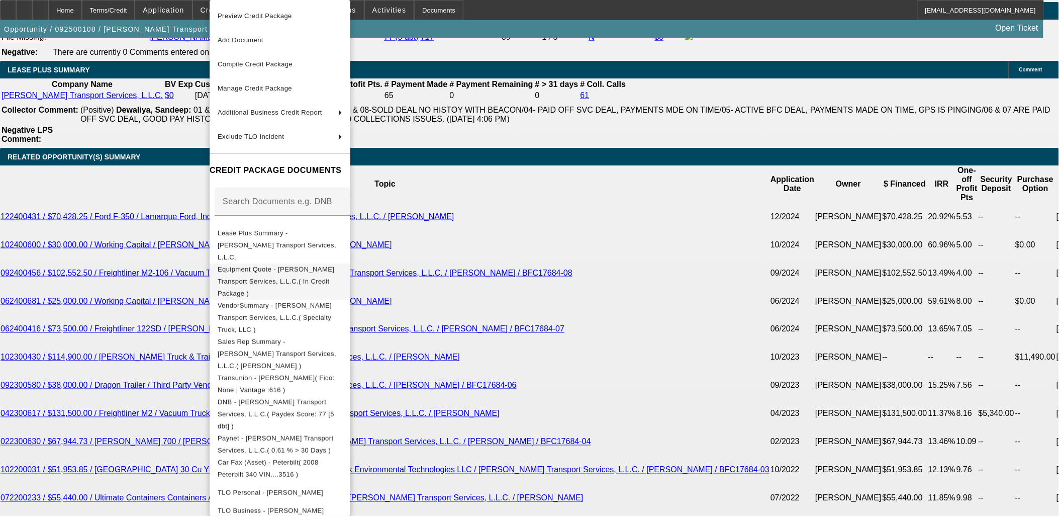
click at [262, 263] on span "Equipment Quote - Pettry Transport Services, L.L.C.( In Credit Package )" at bounding box center [280, 281] width 125 height 36
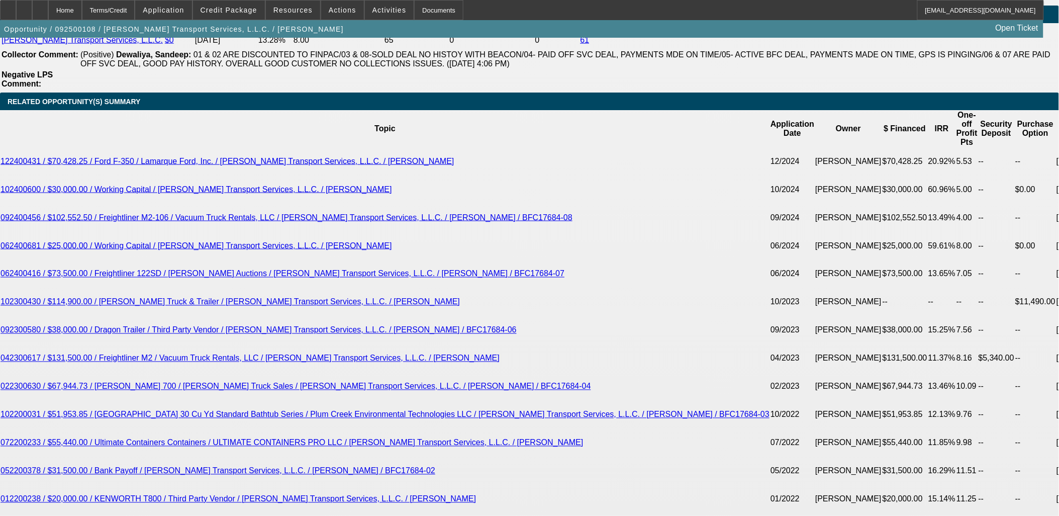
scroll to position [1787, 0]
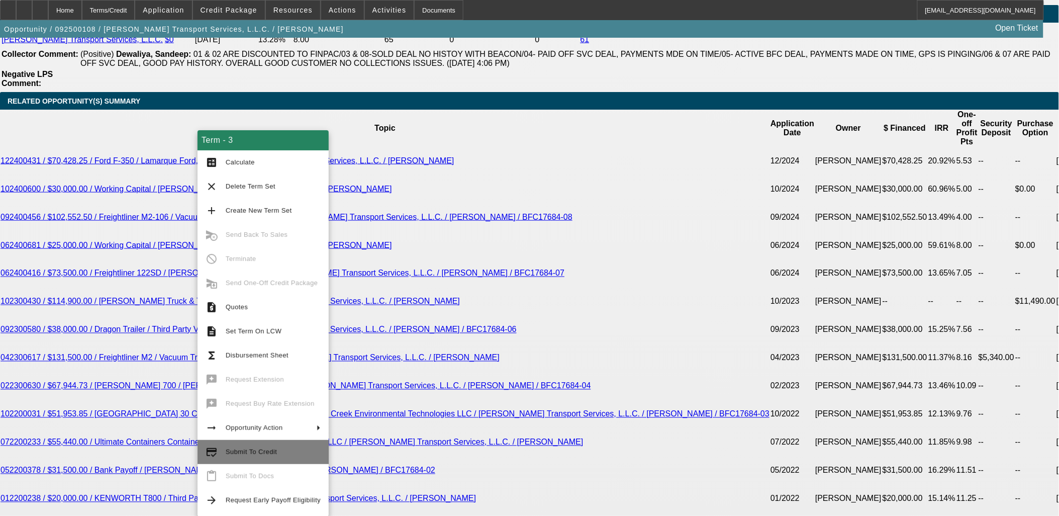
click at [240, 446] on span "Submit To Credit" at bounding box center [273, 452] width 95 height 12
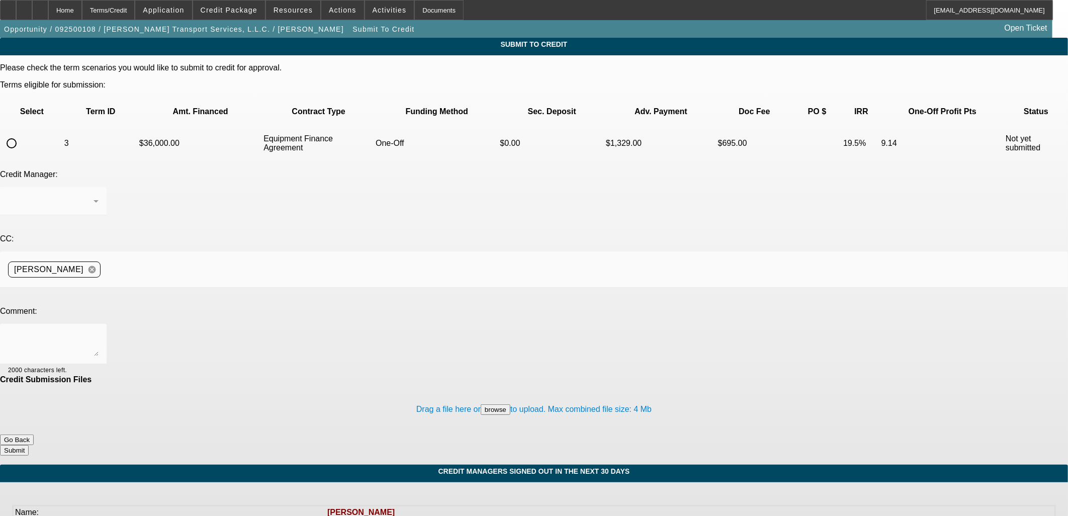
click at [22, 133] on input "radio" at bounding box center [12, 143] width 20 height 20
radio input "true"
click at [99, 332] on textarea at bounding box center [53, 344] width 91 height 24
click at [99, 332] on textarea "Vendor invoice merged under Equipment Quote. Vendor SOS in filing." at bounding box center [53, 344] width 91 height 24
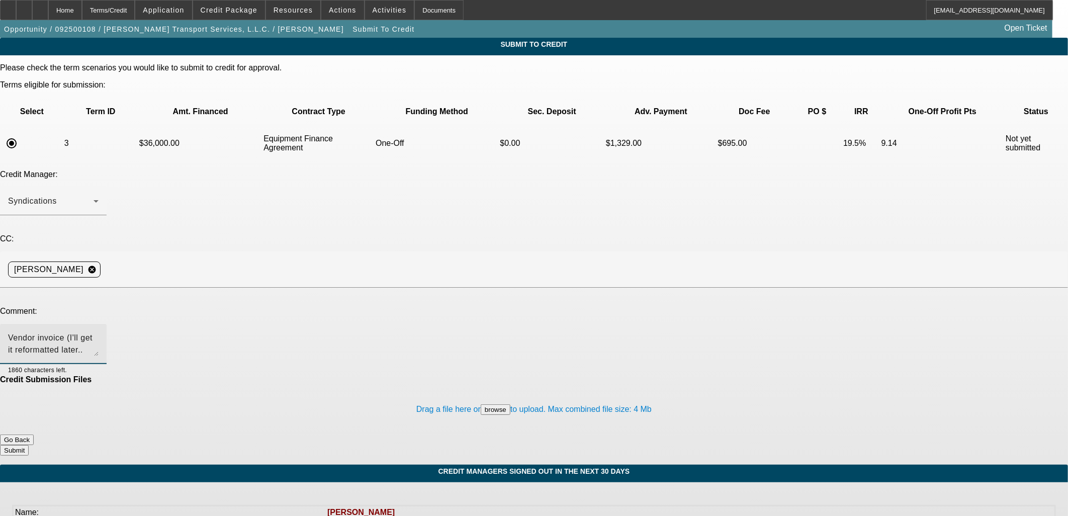
click at [99, 324] on div "Vendor invoice (I'll get it reformatted later.. Excel file didn't save to PDF p…" at bounding box center [53, 344] width 91 height 40
click at [99, 332] on textarea "Vendor invoice (I'll get it reformatted later.. Excel file didn't save to PDF p…" at bounding box center [53, 344] width 91 height 24
drag, startPoint x: 533, startPoint y: 233, endPoint x: 514, endPoint y: 232, distance: 19.6
click at [99, 332] on textarea "Vendor invoice (I'll get it reformatted later.. Excel file didn't save to PDF p…" at bounding box center [53, 344] width 91 height 24
type textarea "Vendor invoice (I'll get it reformatted later.. Excel file didn't save to PDF p…"
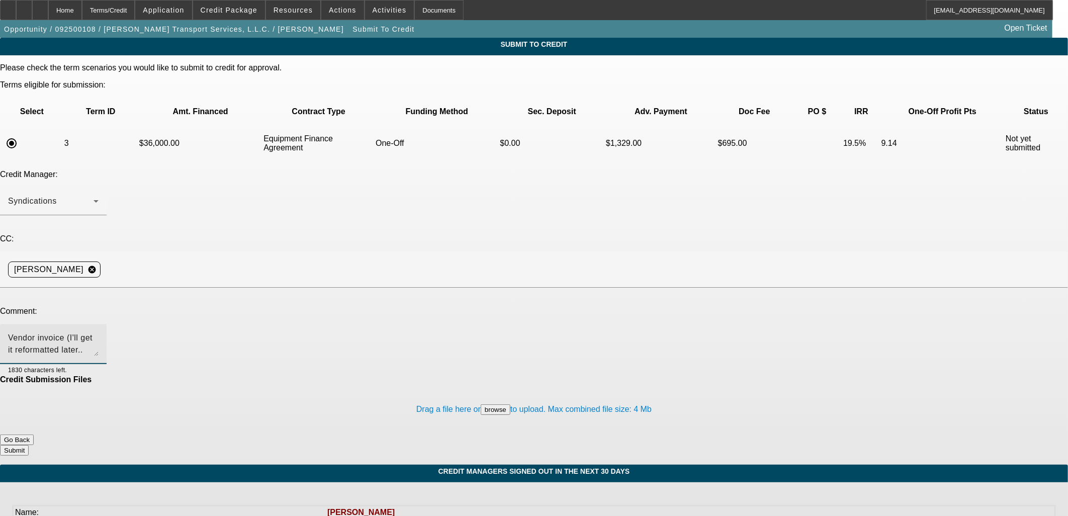
click at [29, 445] on button "Submit" at bounding box center [14, 450] width 29 height 11
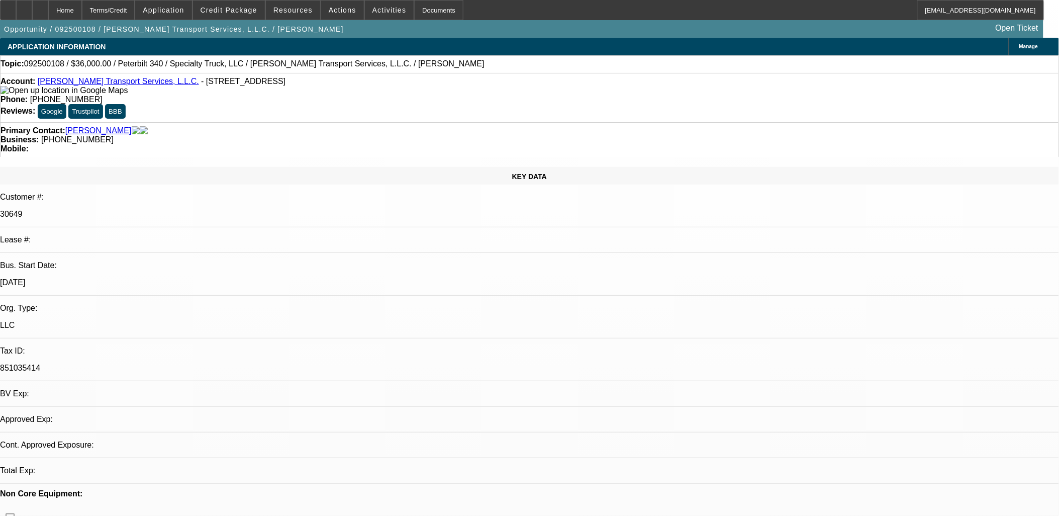
select select "0"
select select "3"
select select "0"
select select "6"
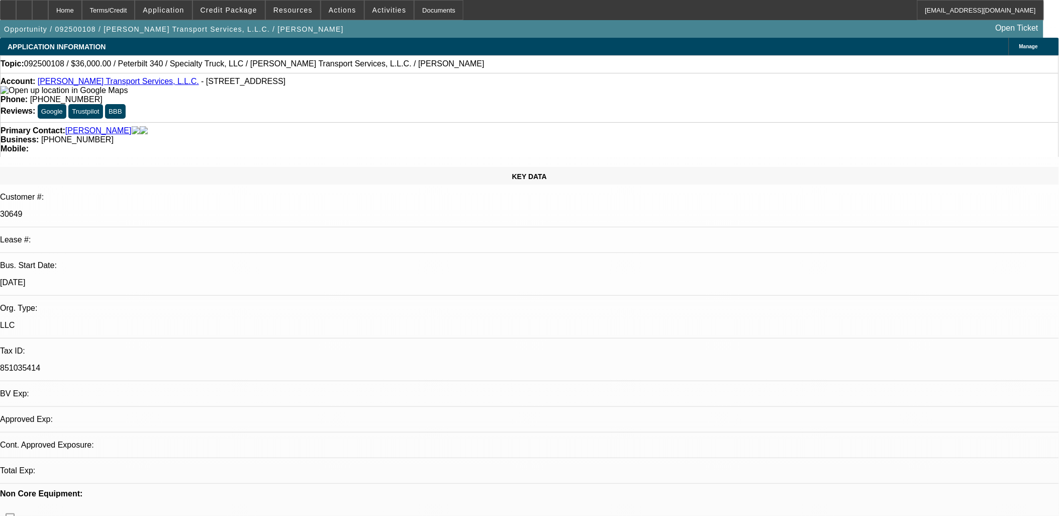
select select "0"
select select "3"
select select "0"
select select "6"
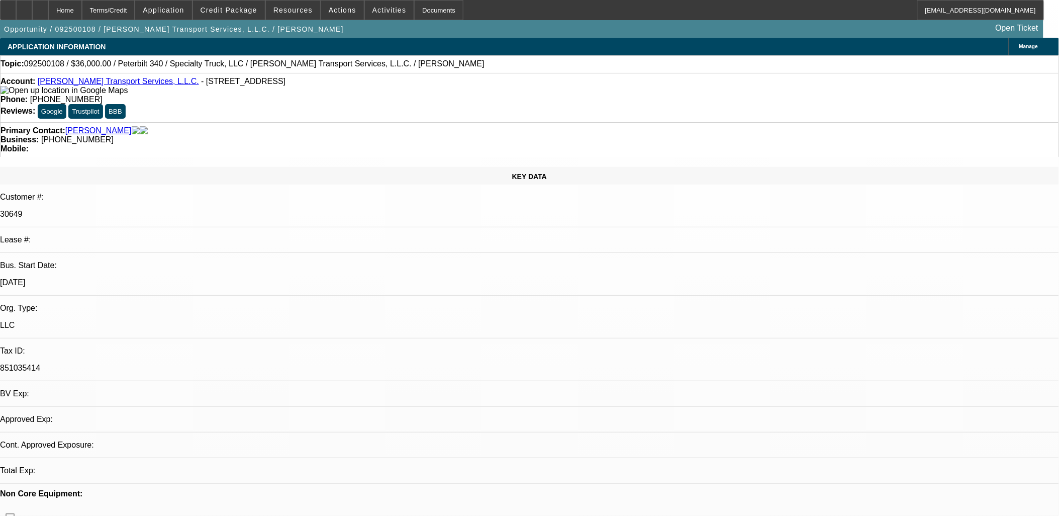
select select "0"
select select "2"
select select "0"
select select "6"
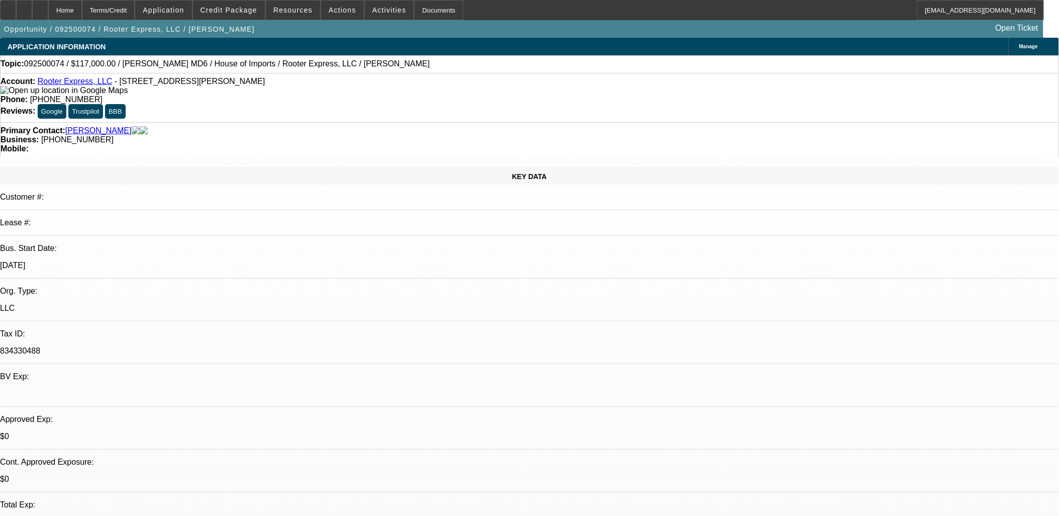
select select "0.1"
select select "0"
select select "2"
select select "0"
select select "6"
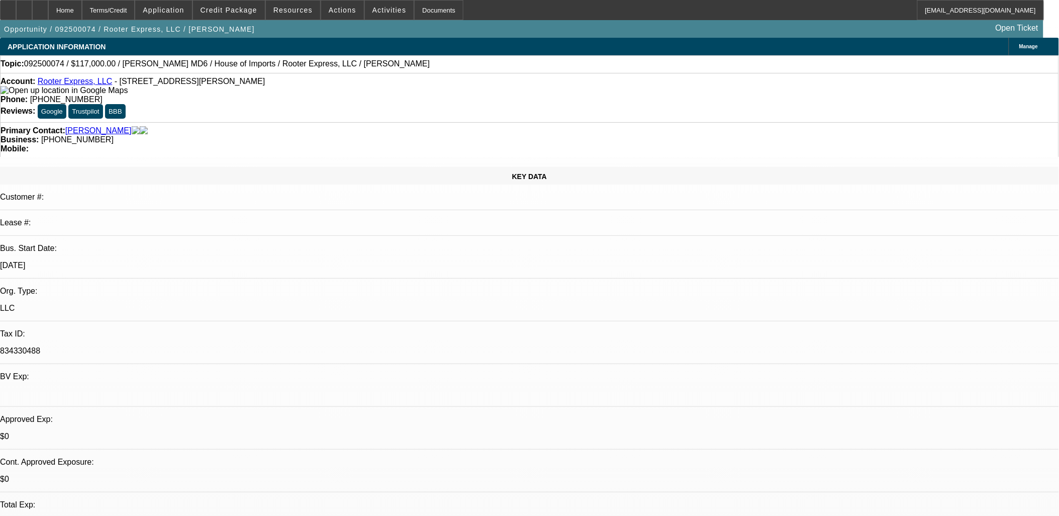
select select "0.1"
select select "0"
select select "2"
select select "0"
select select "6"
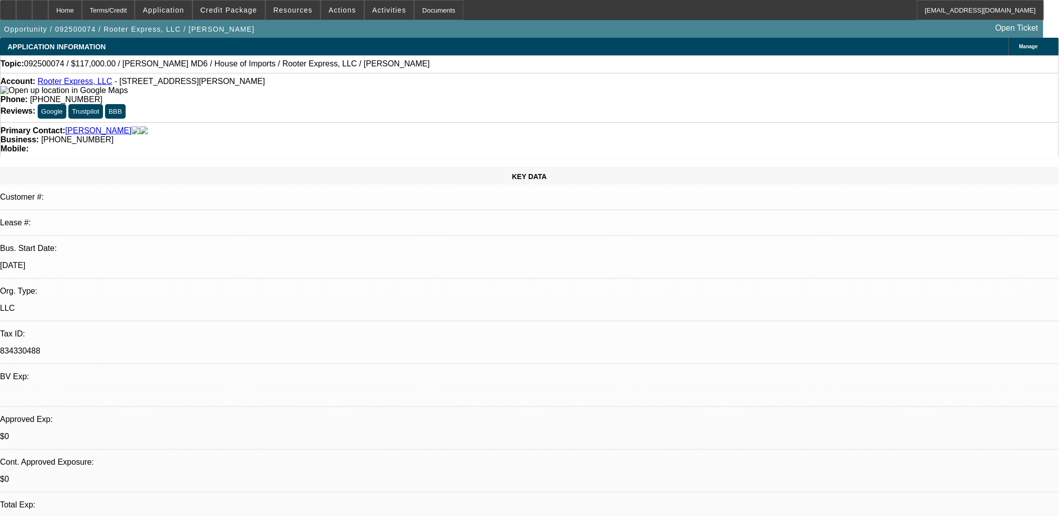
select select "0"
select select "3"
select select "0"
select select "6"
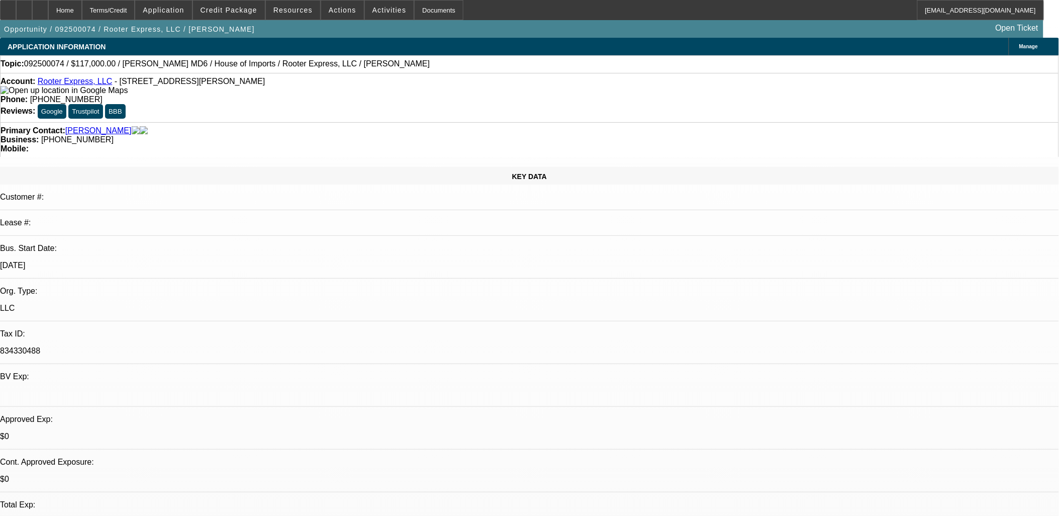
select select "0"
select select "2"
select select "0"
select select "6"
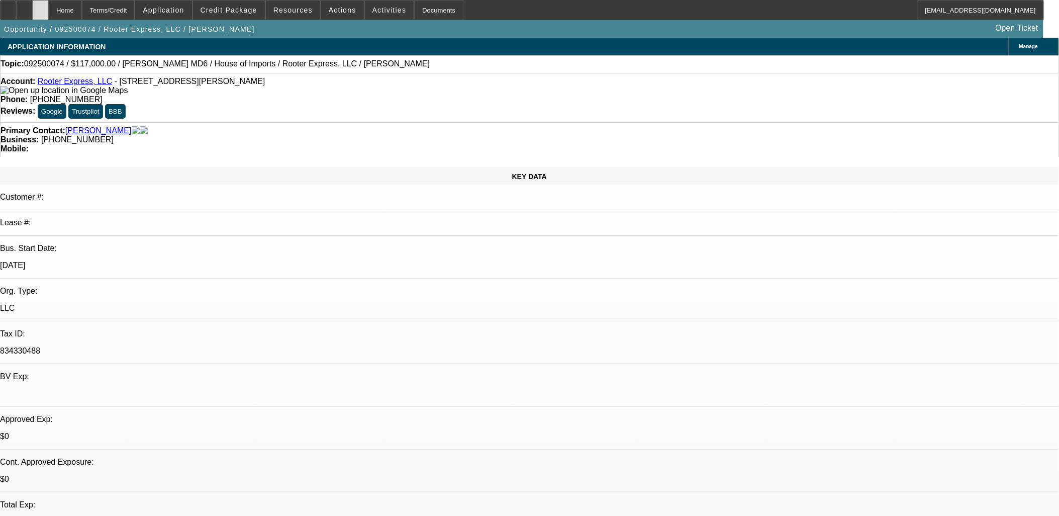
click at [48, 8] on div at bounding box center [40, 10] width 16 height 20
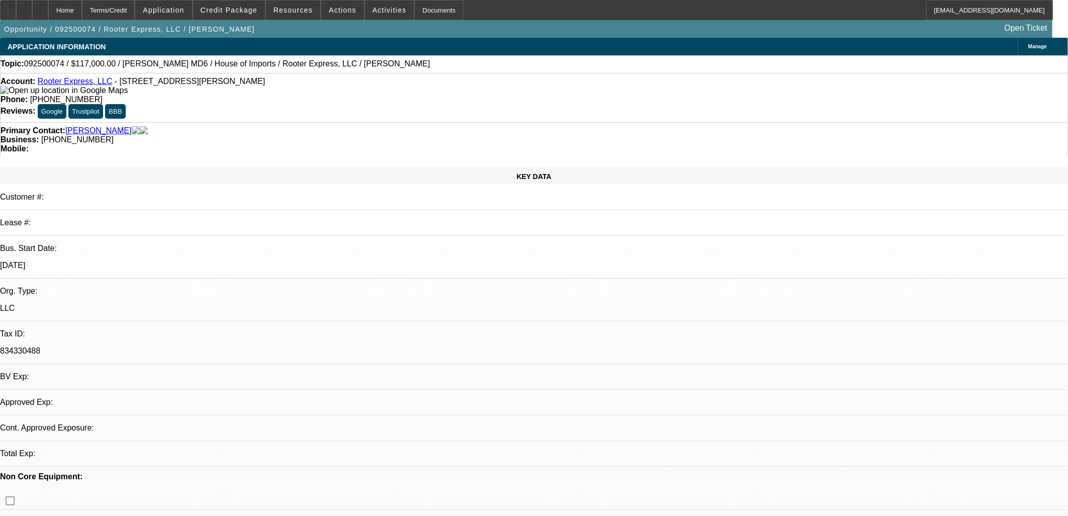
select select "0.1"
select select "0"
select select "2"
select select "0"
select select "6"
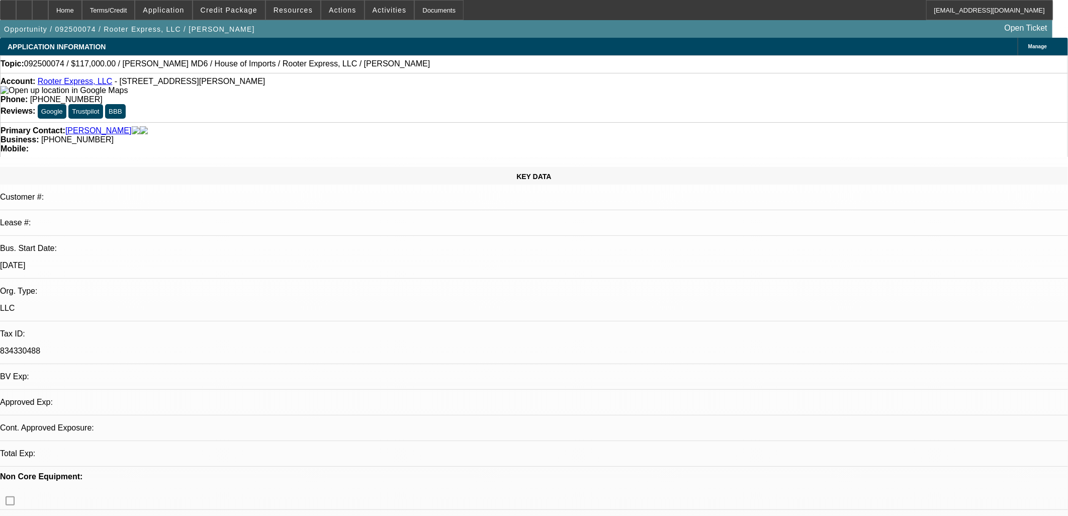
select select "0.1"
select select "0"
select select "2"
select select "0"
select select "6"
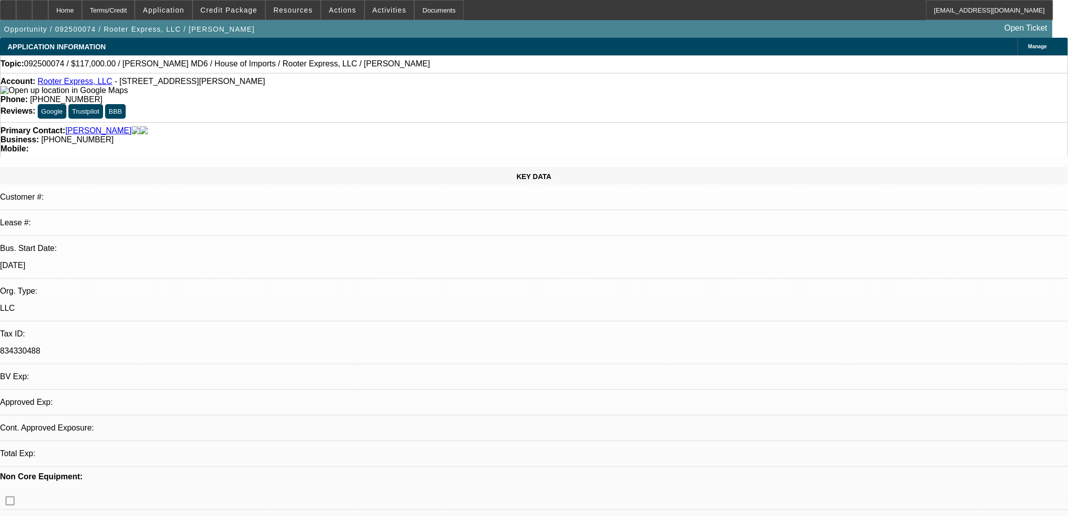
select select "0"
select select "3"
select select "0"
select select "6"
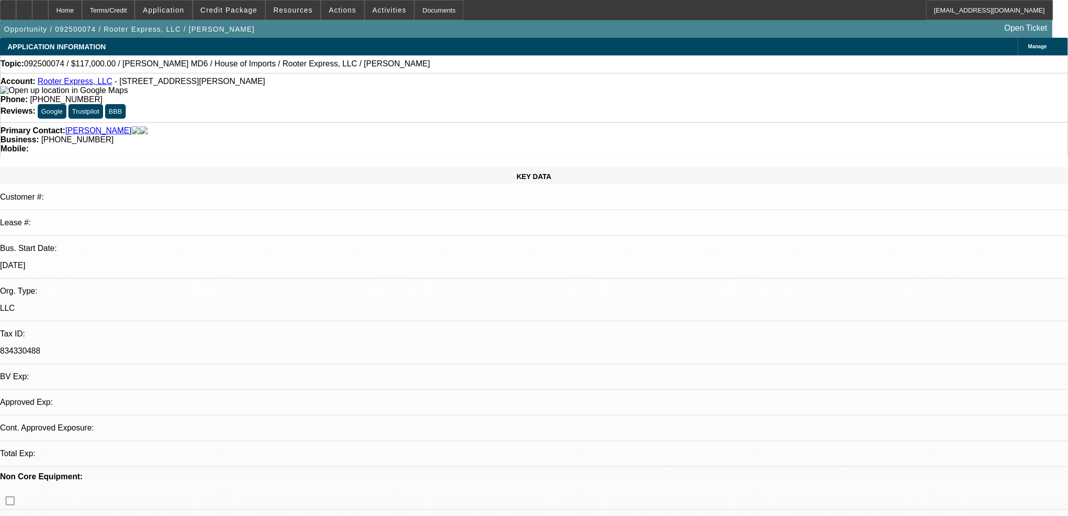
select select "0"
select select "2"
select select "0"
select select "6"
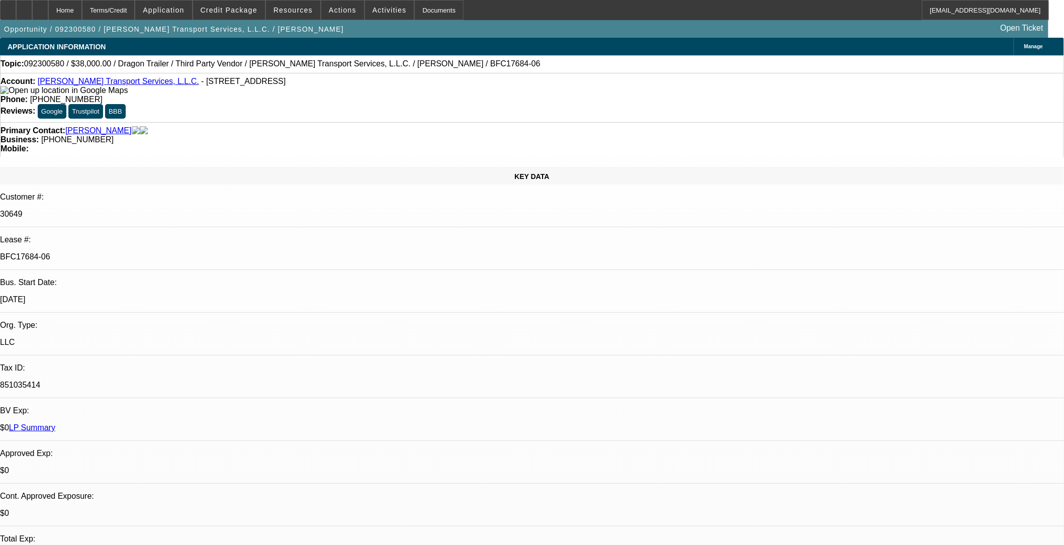
select select "0"
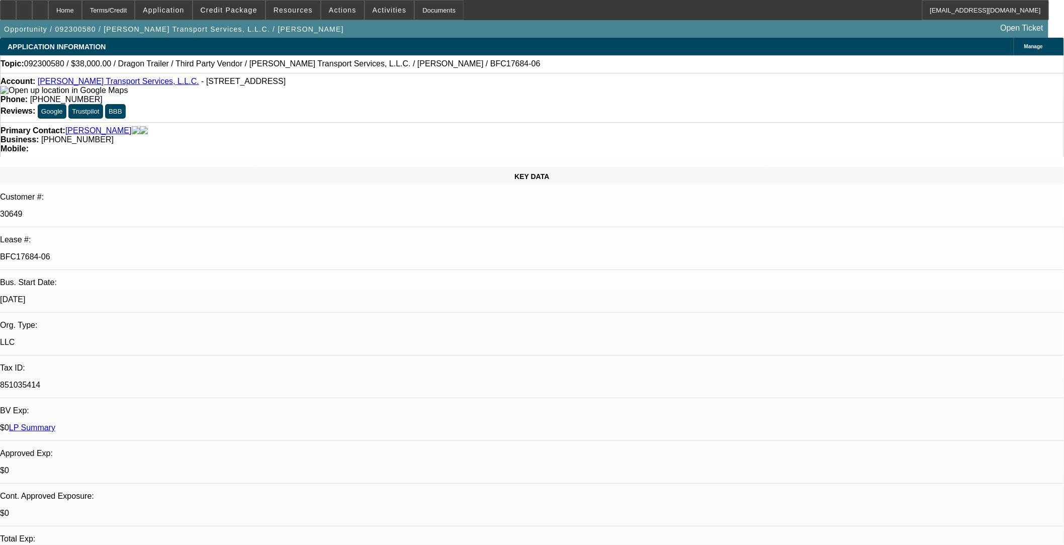
select select "0"
select select "1"
select select "2"
select select "6"
select select "1"
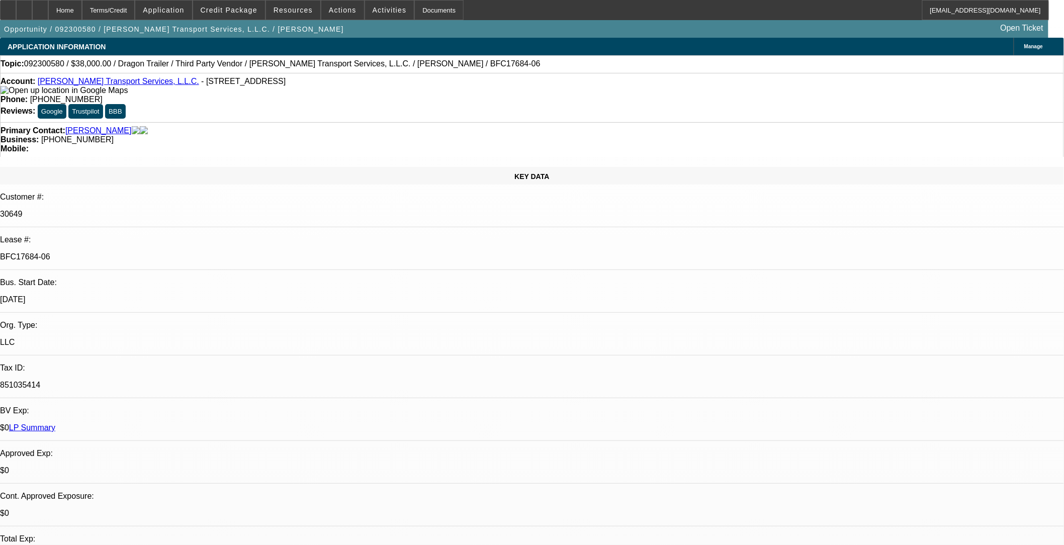
select select "2"
select select "6"
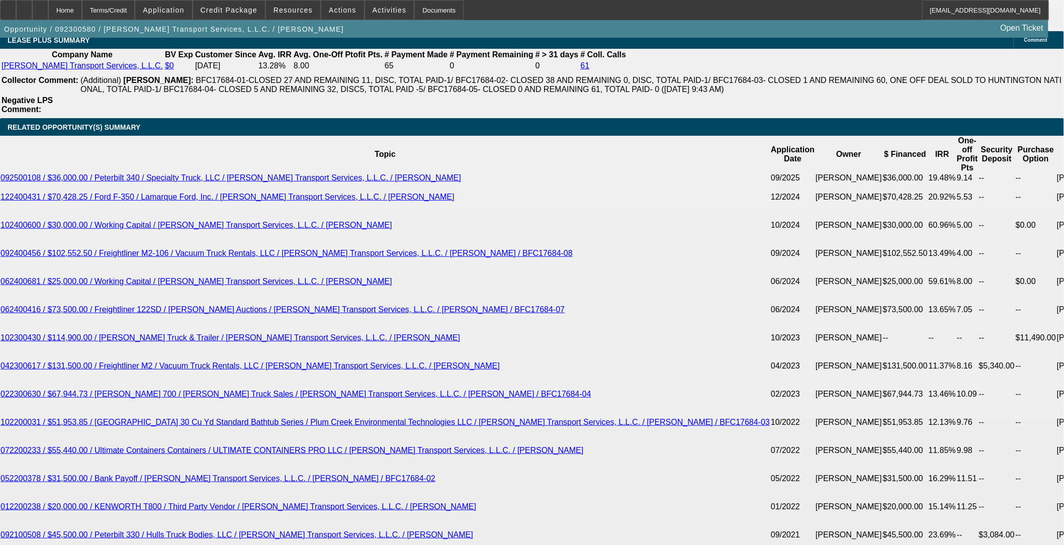
scroll to position [1787, 0]
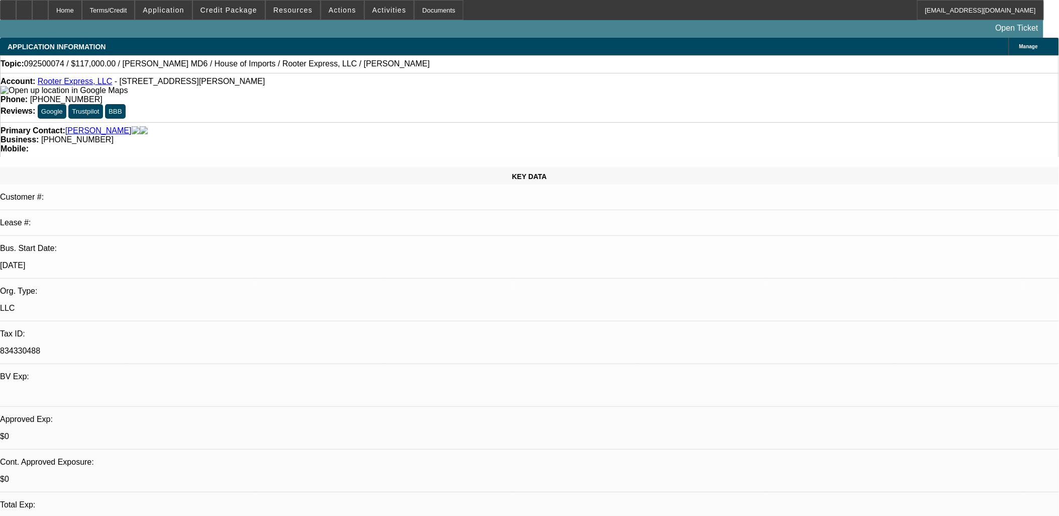
select select "0.1"
select select "0"
select select "0.1"
select select "0"
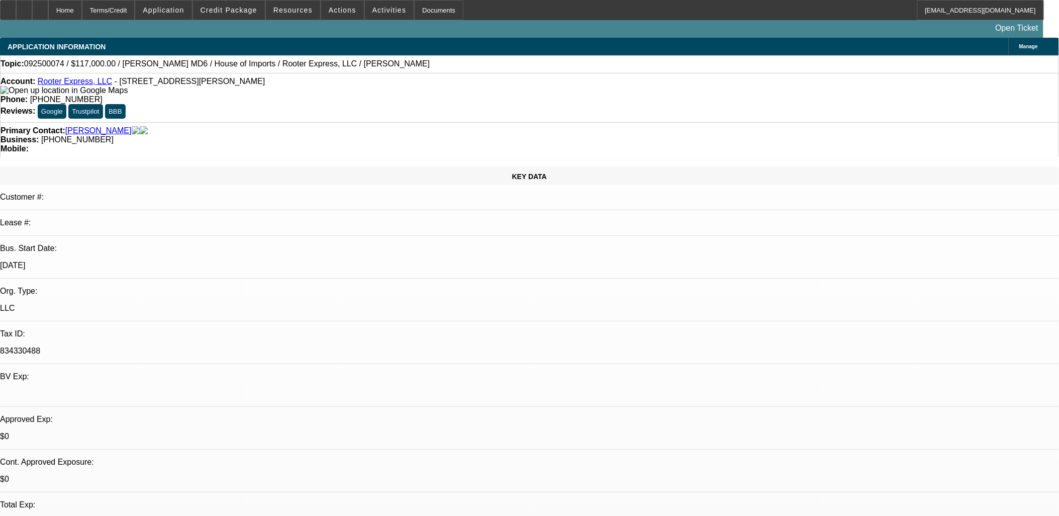
select select "0"
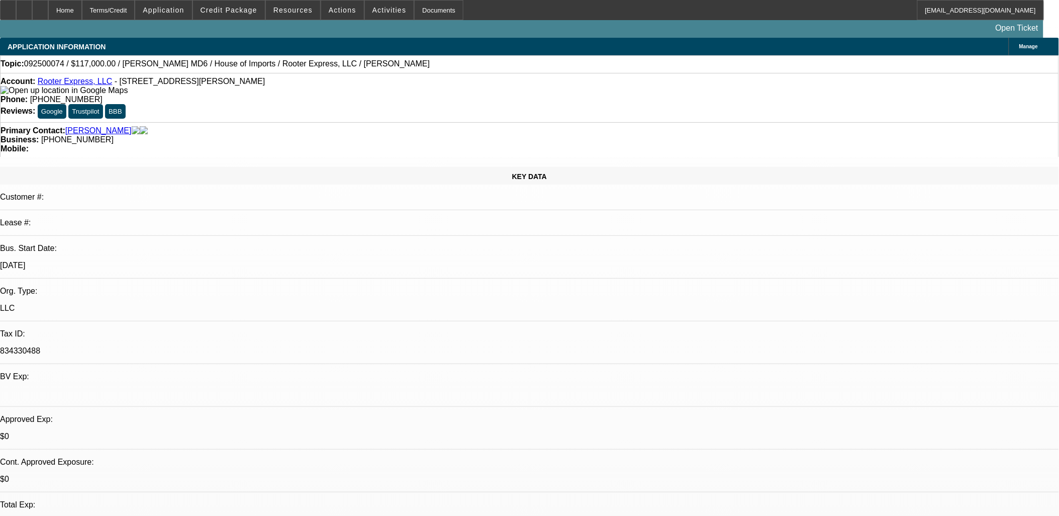
select select "0"
select select "1"
select select "2"
select select "6"
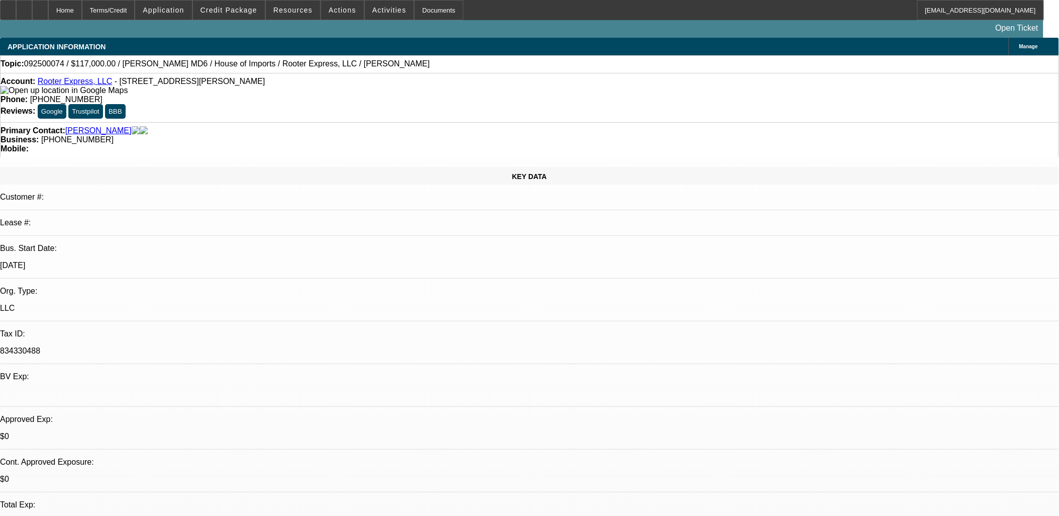
select select "1"
select select "2"
select select "6"
select select "1"
select select "3"
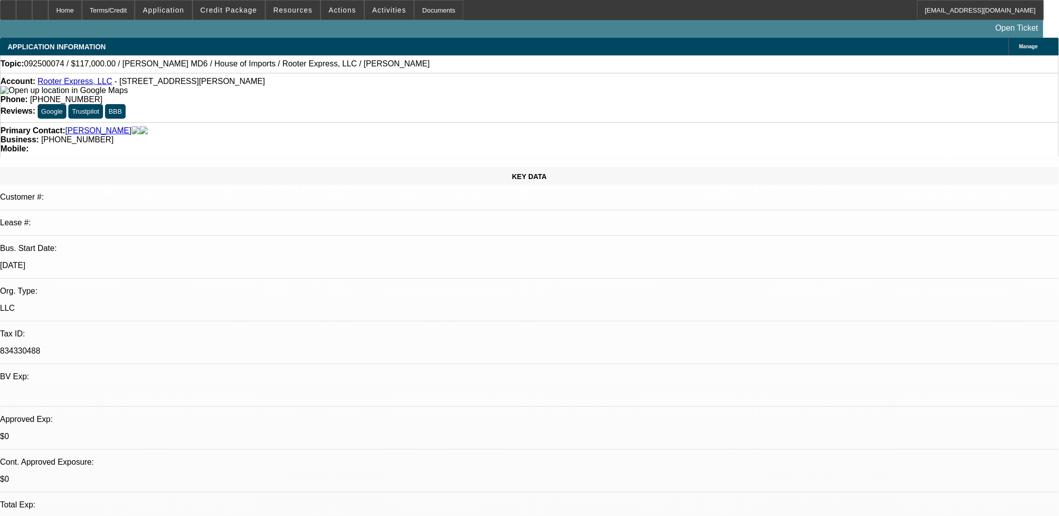
select select "6"
select select "1"
select select "2"
select select "6"
select select "0.1"
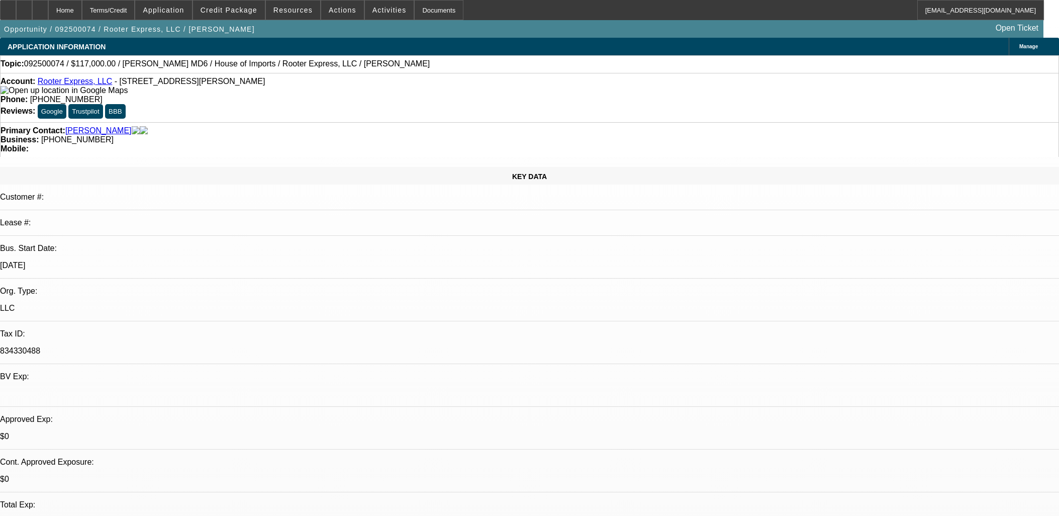
select select "0"
select select "2"
select select "0"
select select "6"
select select "0.1"
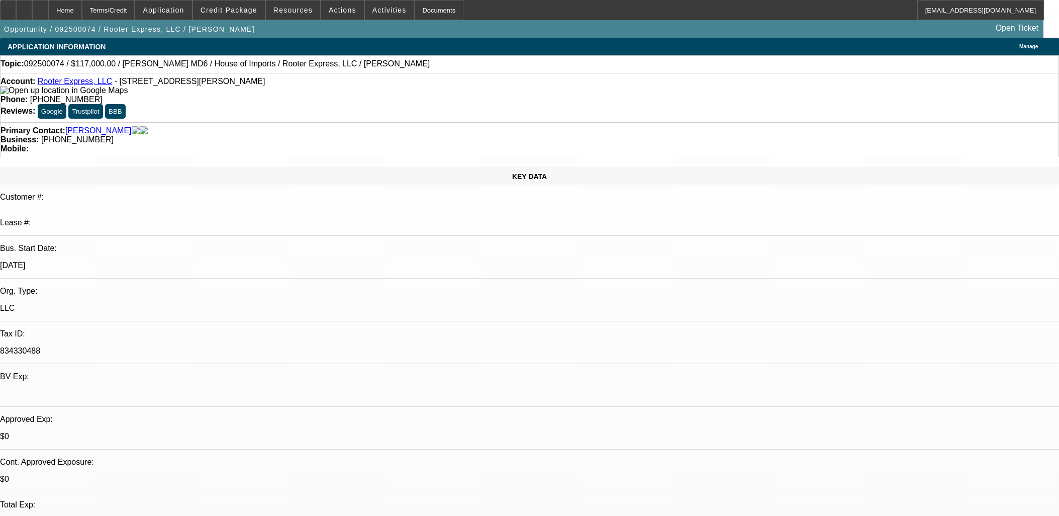
select select "0"
select select "2"
select select "0"
select select "6"
select select "0"
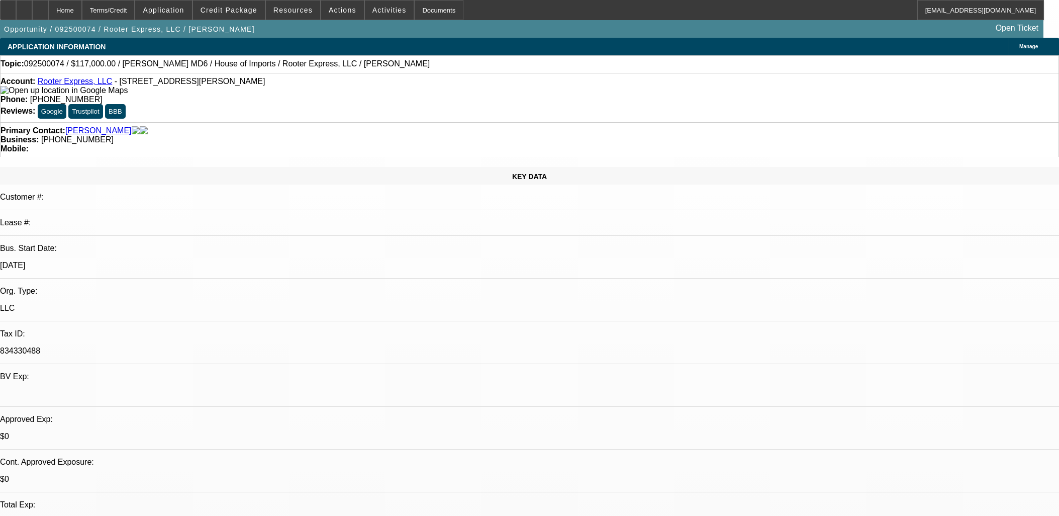
select select "0"
select select "3"
select select "0"
select select "6"
select select "0"
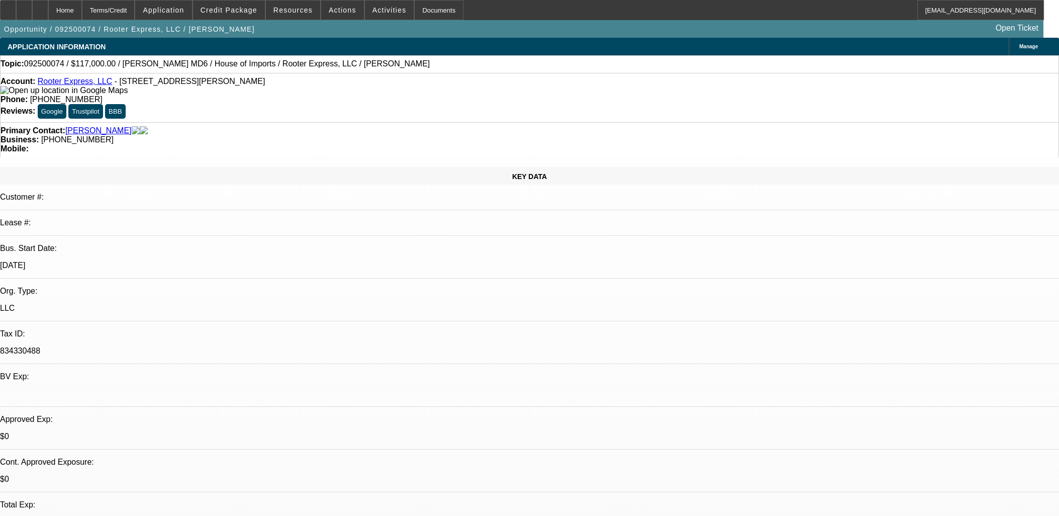
select select "0"
select select "2"
select select "0"
select select "6"
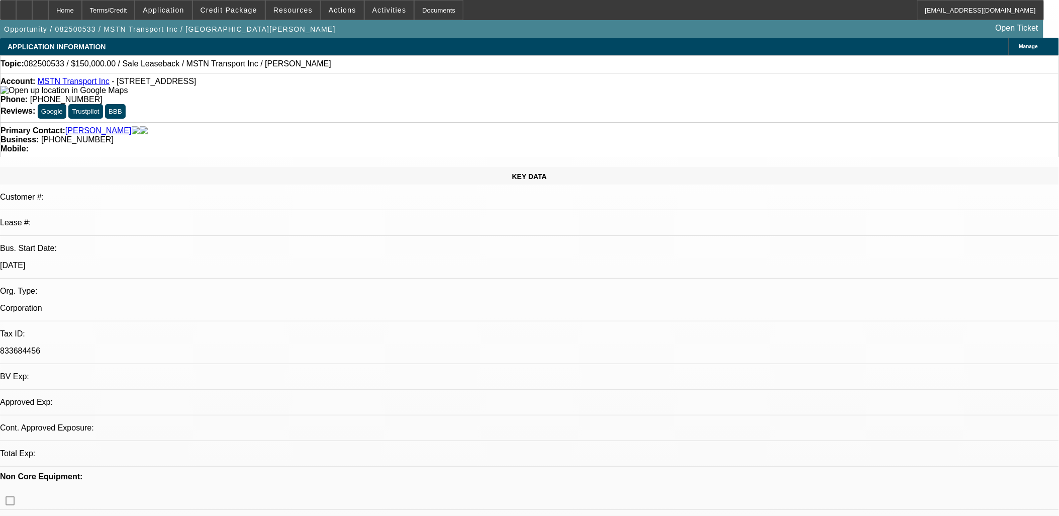
select select "0"
select select "2"
select select "0.1"
select select "4"
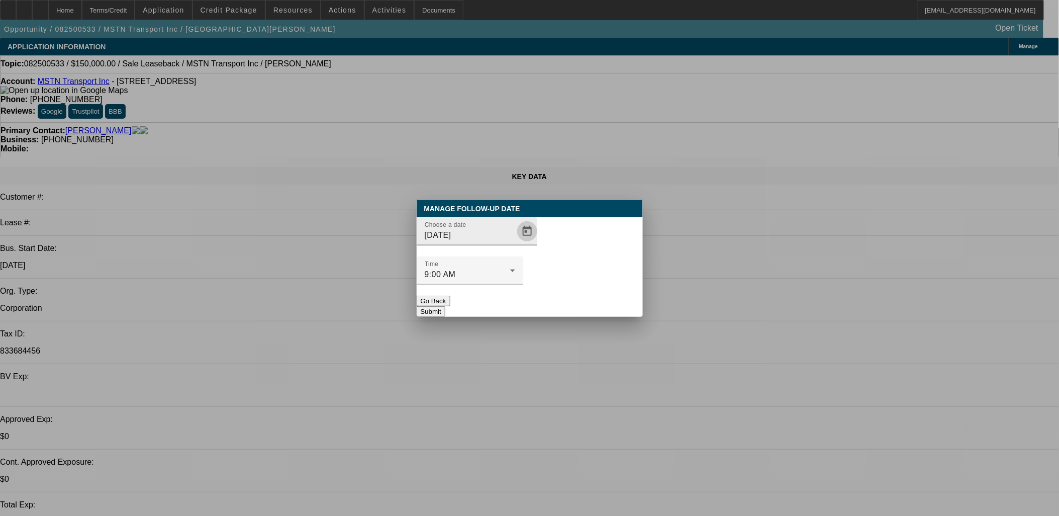
click at [515, 243] on span "Open calendar" at bounding box center [527, 231] width 24 height 24
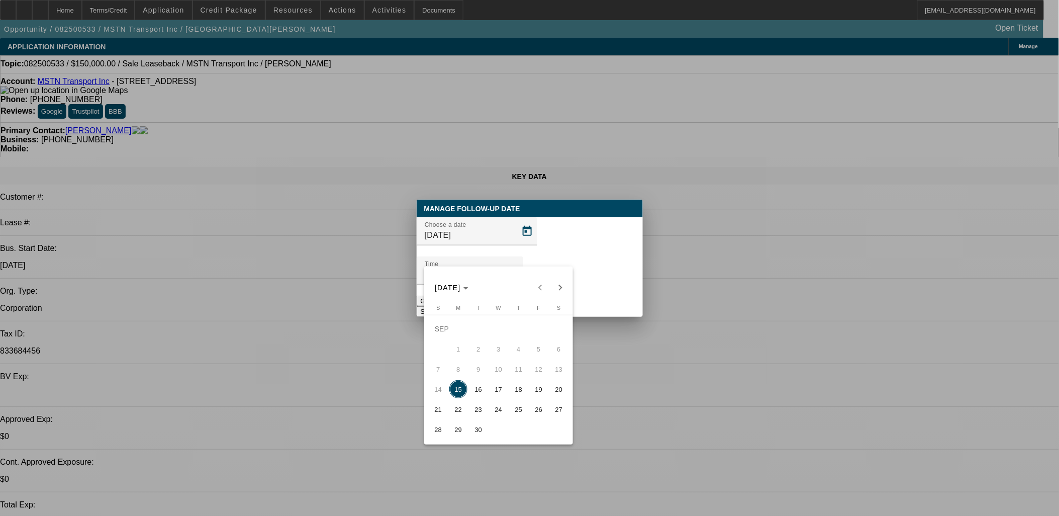
click at [501, 385] on span "17" at bounding box center [499, 389] width 18 height 18
type input "[DATE]"
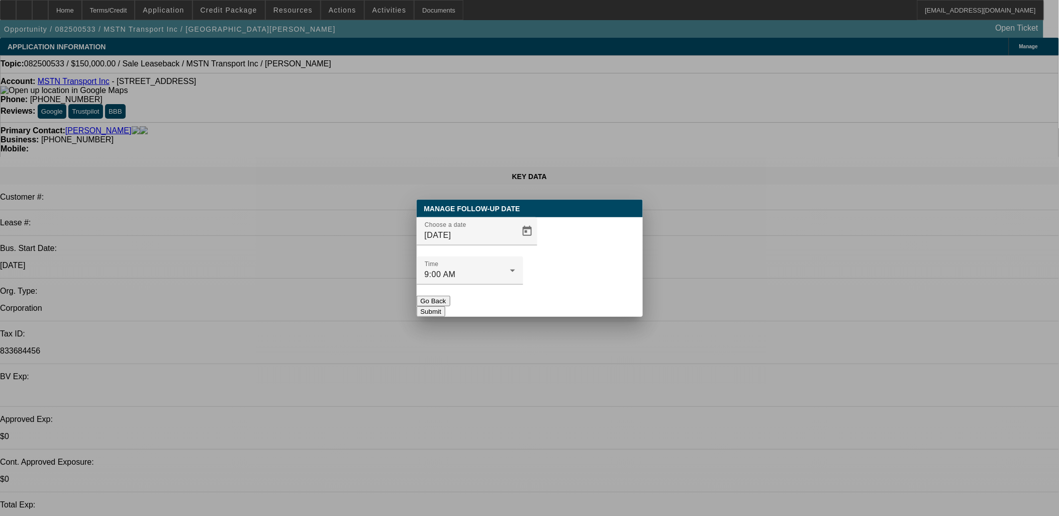
click at [445, 306] on button "Submit" at bounding box center [431, 311] width 29 height 11
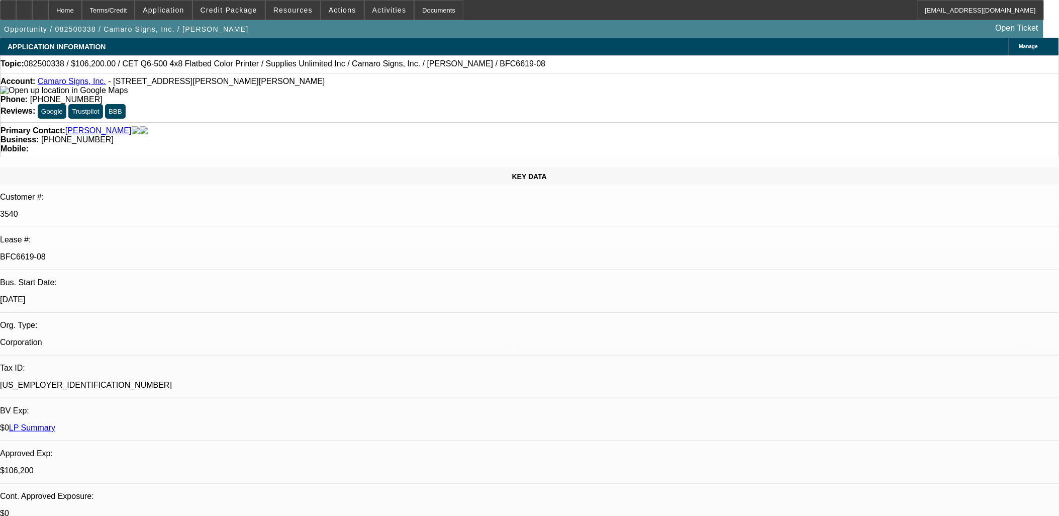
select select "0"
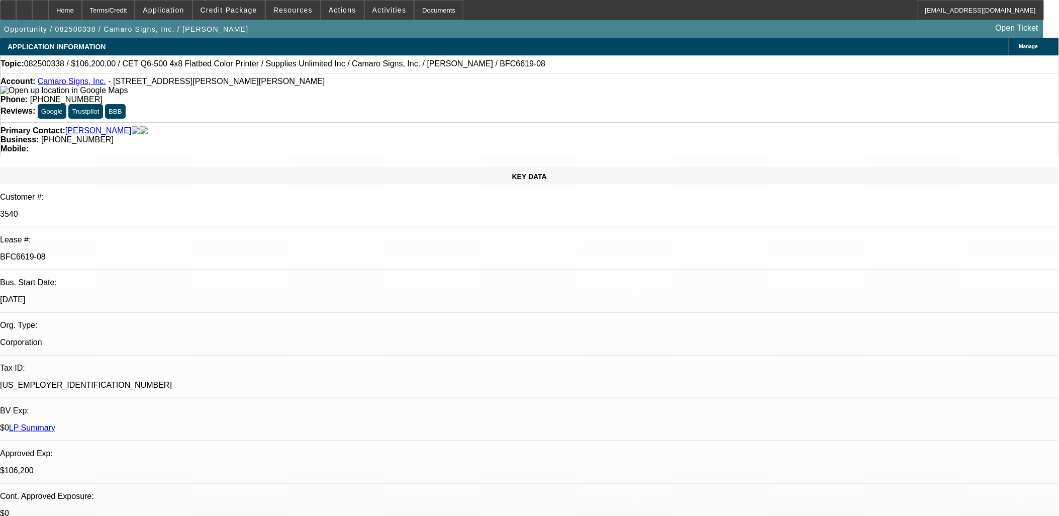
select select "0"
select select "1"
select select "3"
select select "2"
select select "1"
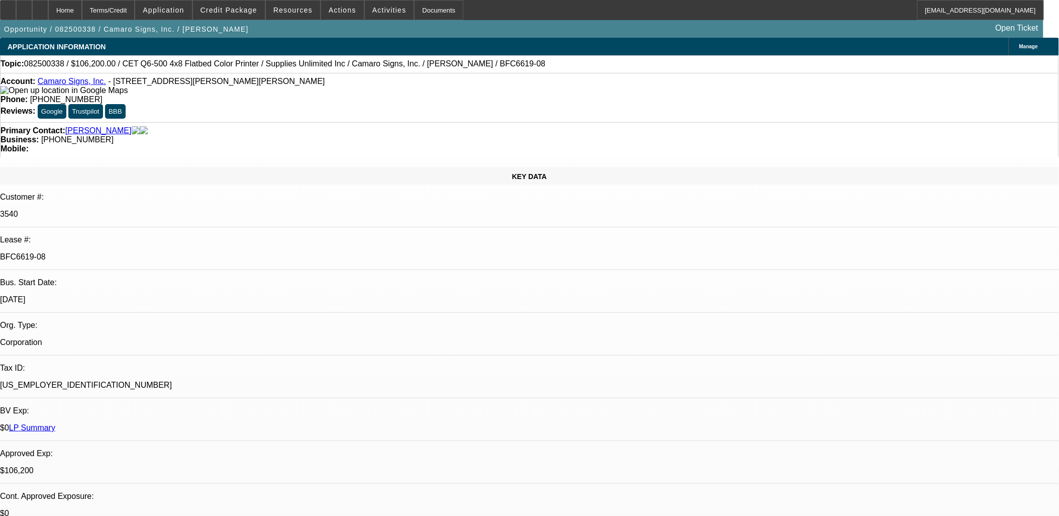
select select "3"
select select "2"
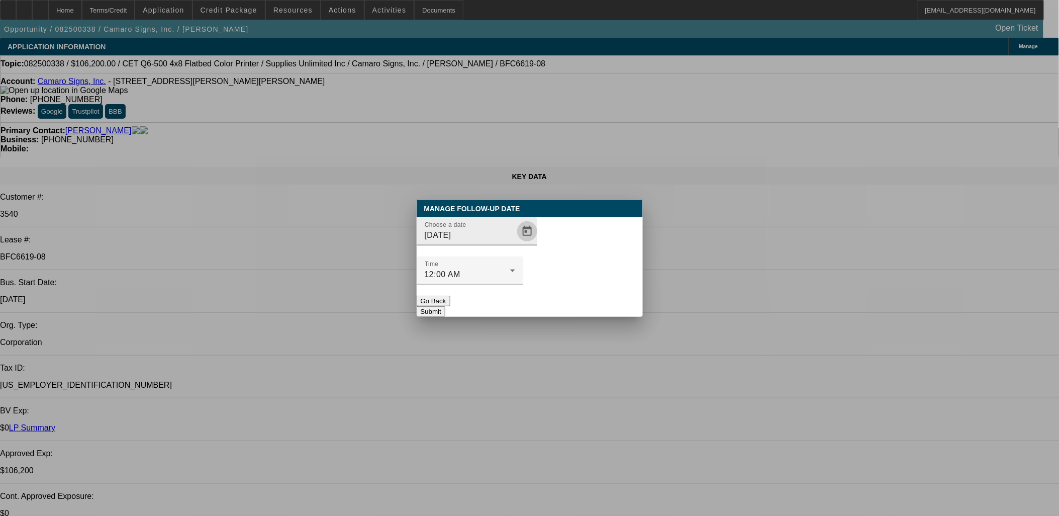
click at [519, 243] on span "Open calendar" at bounding box center [527, 231] width 24 height 24
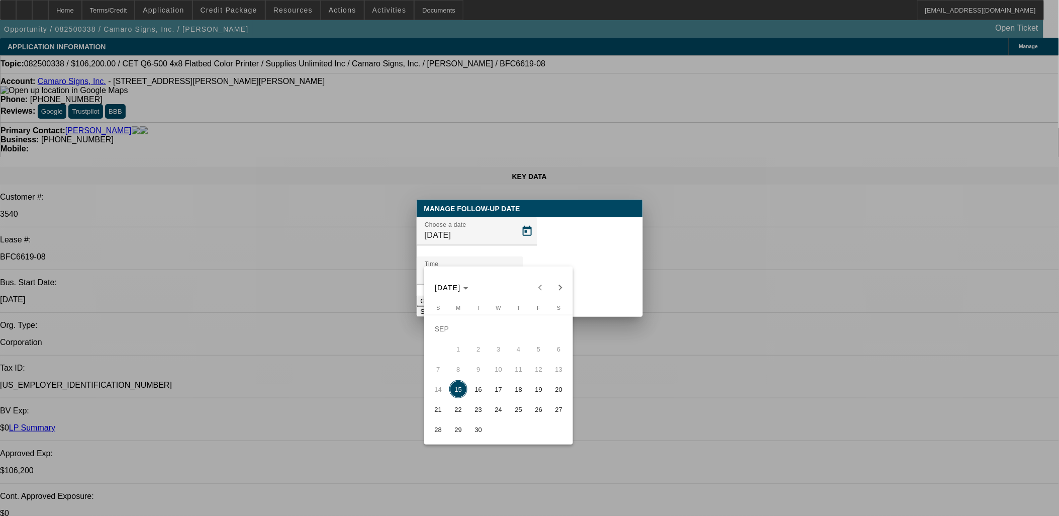
click at [538, 393] on span "19" at bounding box center [539, 389] width 18 height 18
type input "[DATE]"
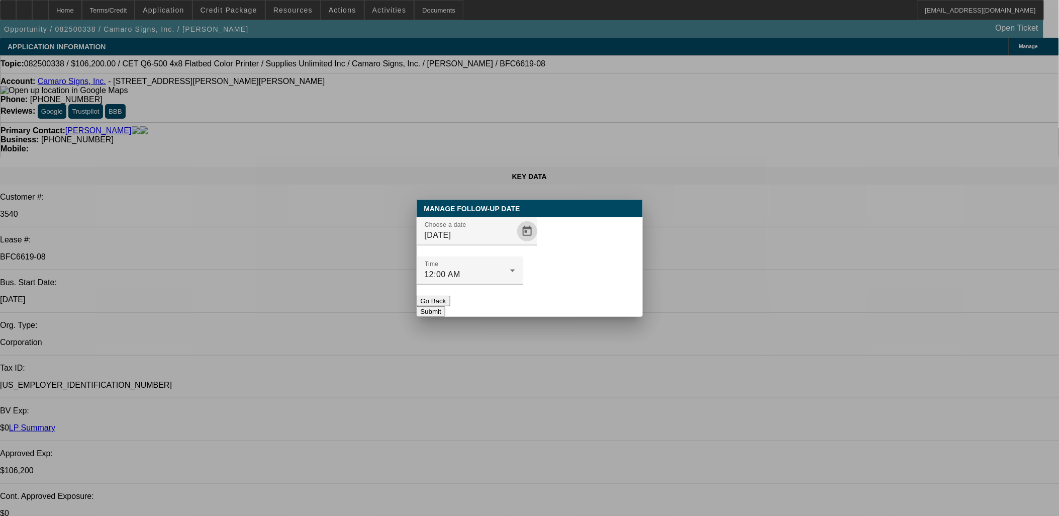
click at [445, 306] on button "Submit" at bounding box center [431, 311] width 29 height 11
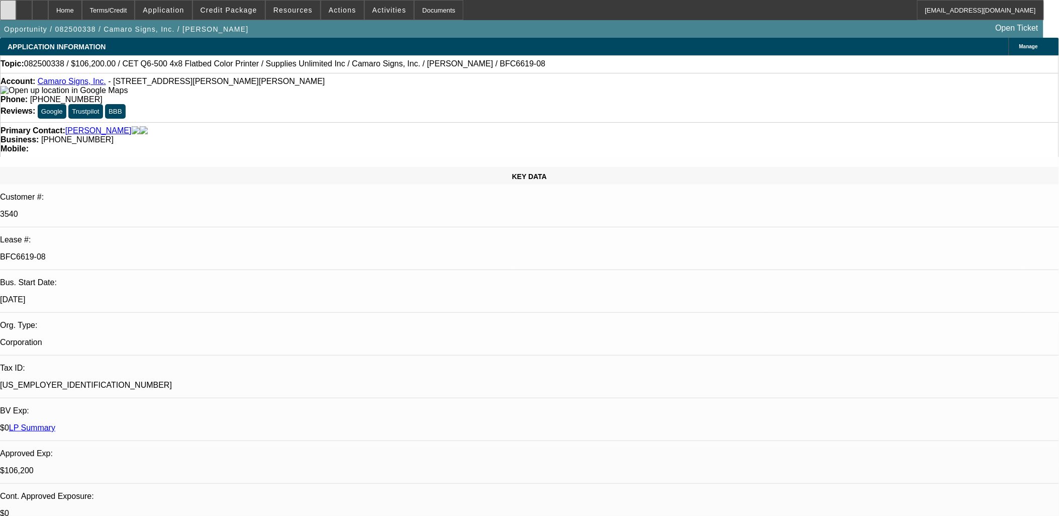
click at [8, 7] on icon at bounding box center [8, 7] width 0 height 0
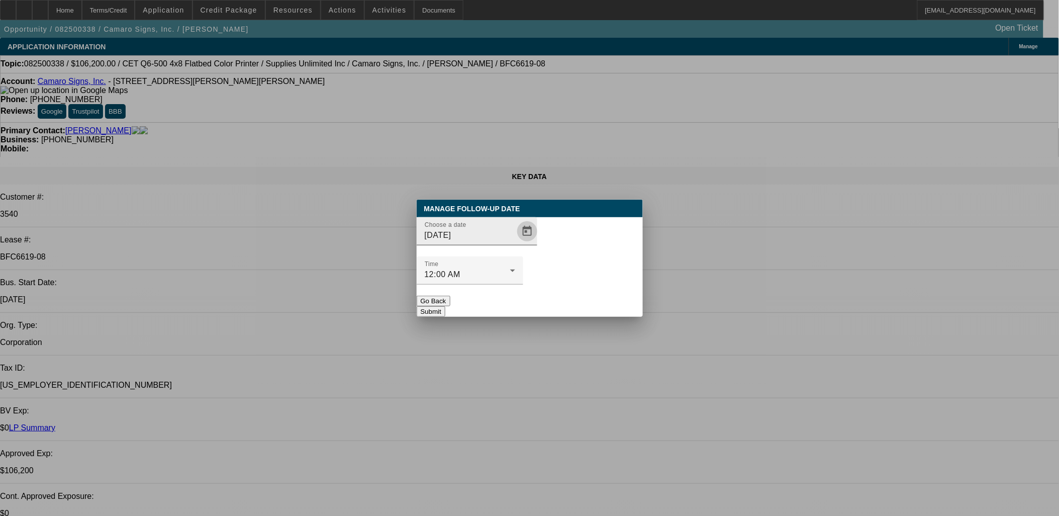
click at [520, 243] on span "Open calendar" at bounding box center [527, 231] width 24 height 24
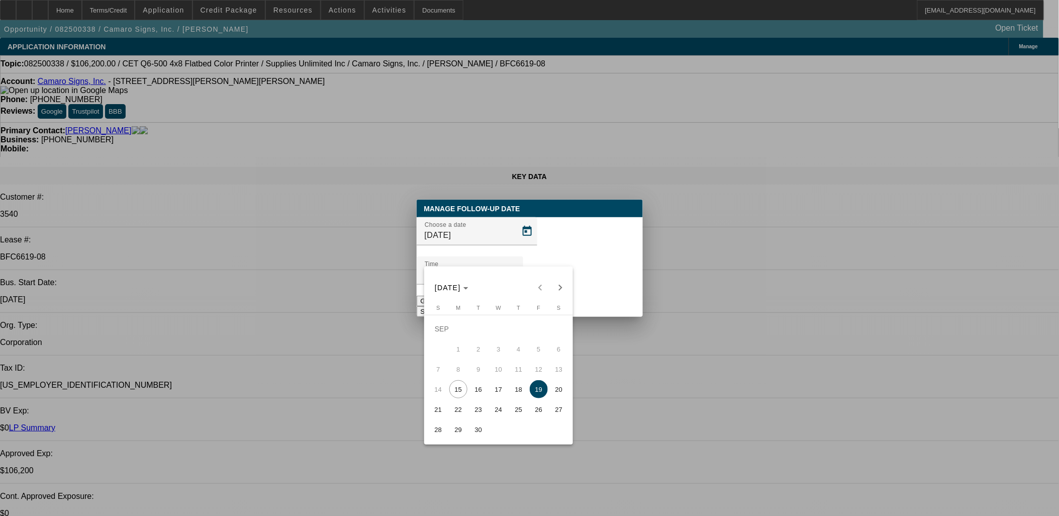
click at [519, 386] on span "18" at bounding box center [519, 389] width 18 height 18
type input "[DATE]"
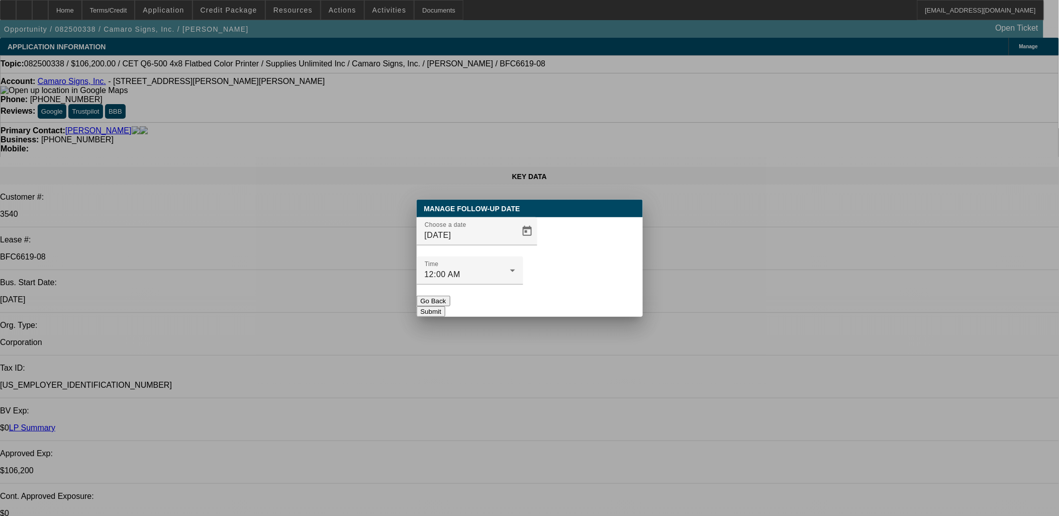
click at [445, 306] on button "Submit" at bounding box center [431, 311] width 29 height 11
